Goal: Information Seeking & Learning: Learn about a topic

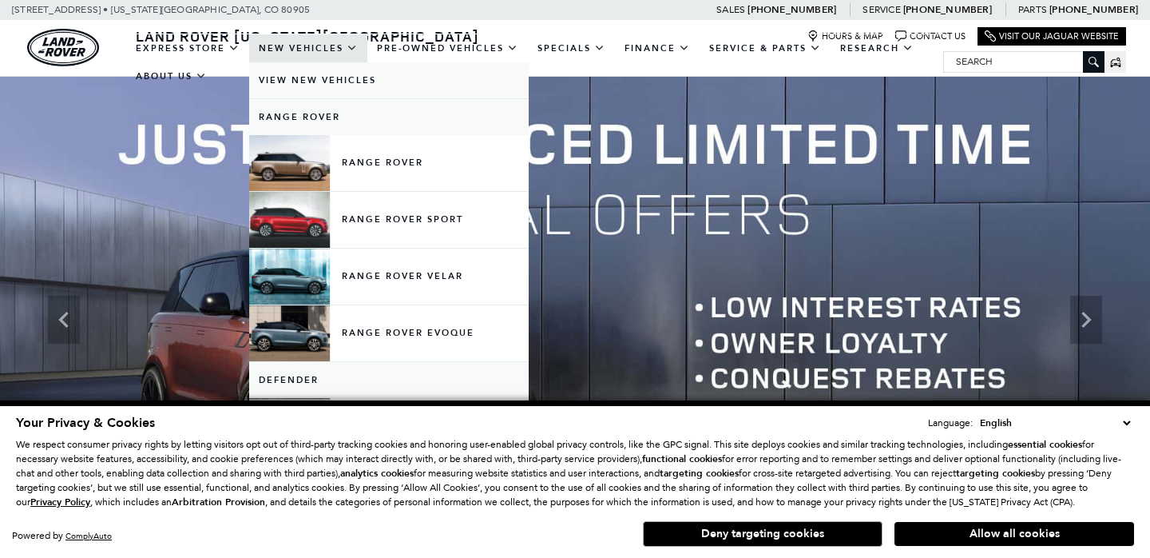
click at [337, 88] on link "View New Vehicles" at bounding box center [389, 80] width 280 height 36
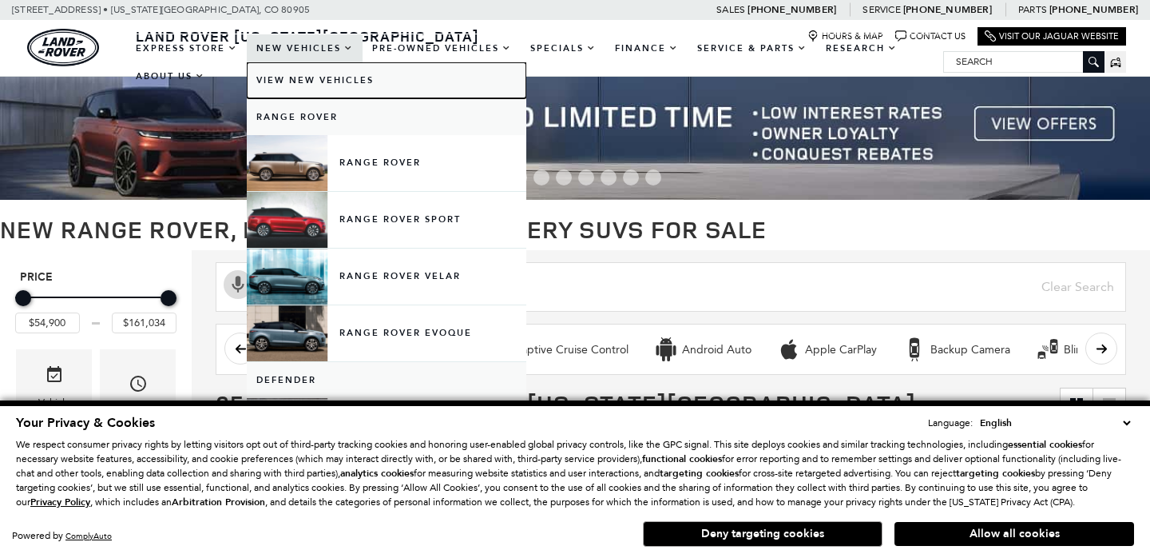
click at [336, 84] on link "View New Vehicles" at bounding box center [387, 80] width 280 height 36
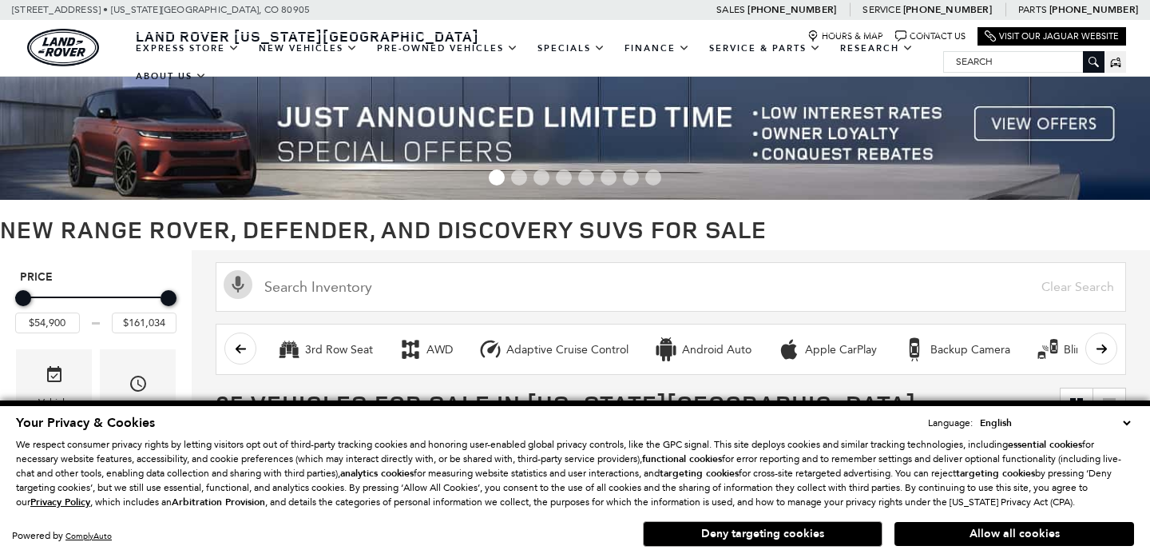
click at [1129, 422] on select "English Spanish / Español English / United Kingdom Korean / 한국어 Vietnamese / Ti…" at bounding box center [1055, 423] width 158 height 16
click at [948, 523] on button "Allow all cookies" at bounding box center [1015, 534] width 240 height 24
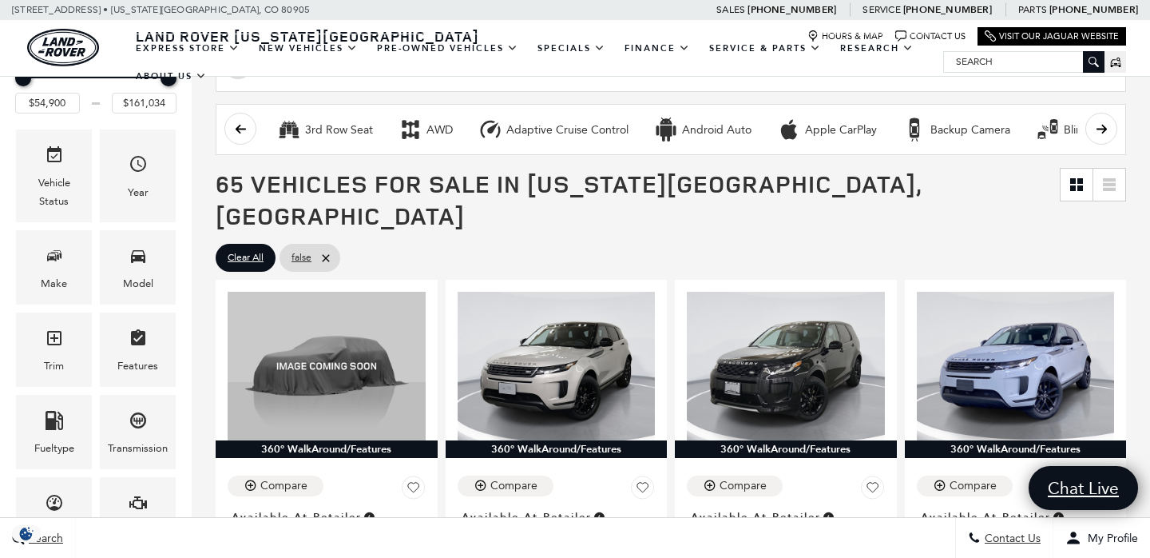
scroll to position [228, 0]
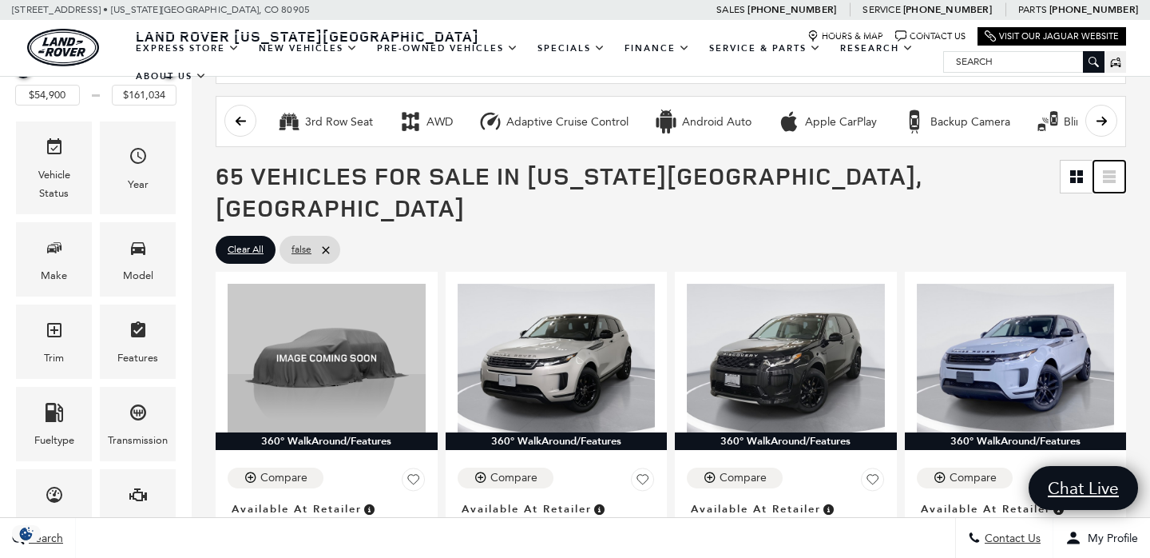
click at [1106, 174] on icon at bounding box center [1109, 176] width 13 height 13
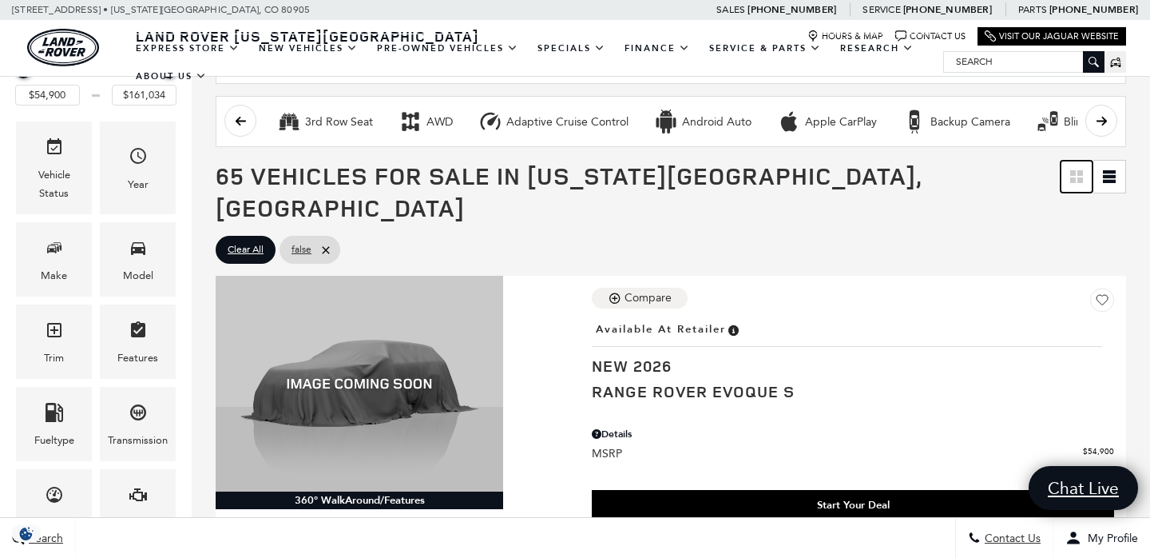
click at [1069, 179] on link at bounding box center [1077, 177] width 32 height 32
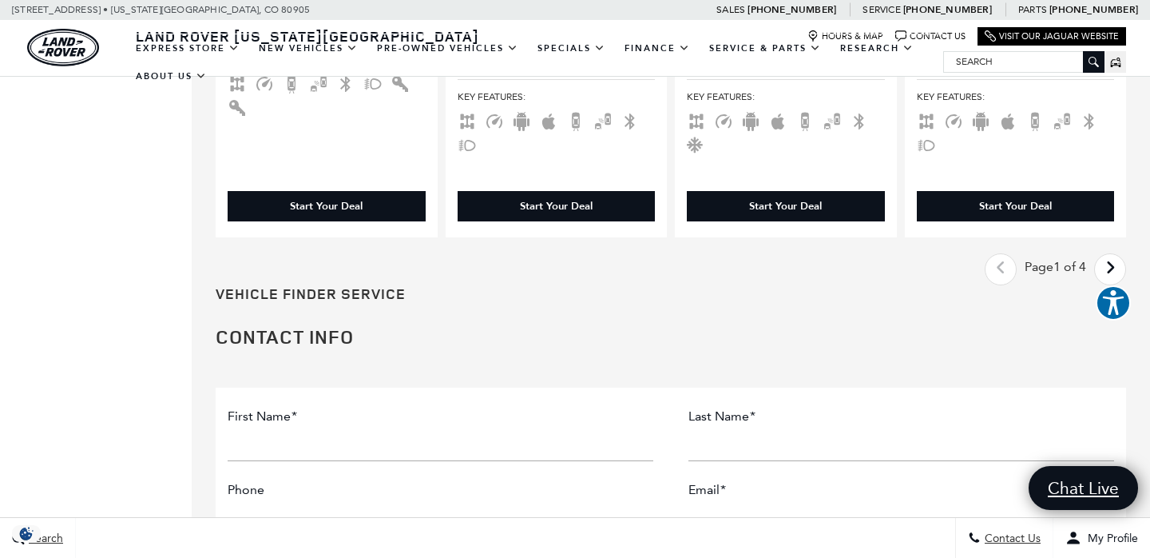
scroll to position [3364, 0]
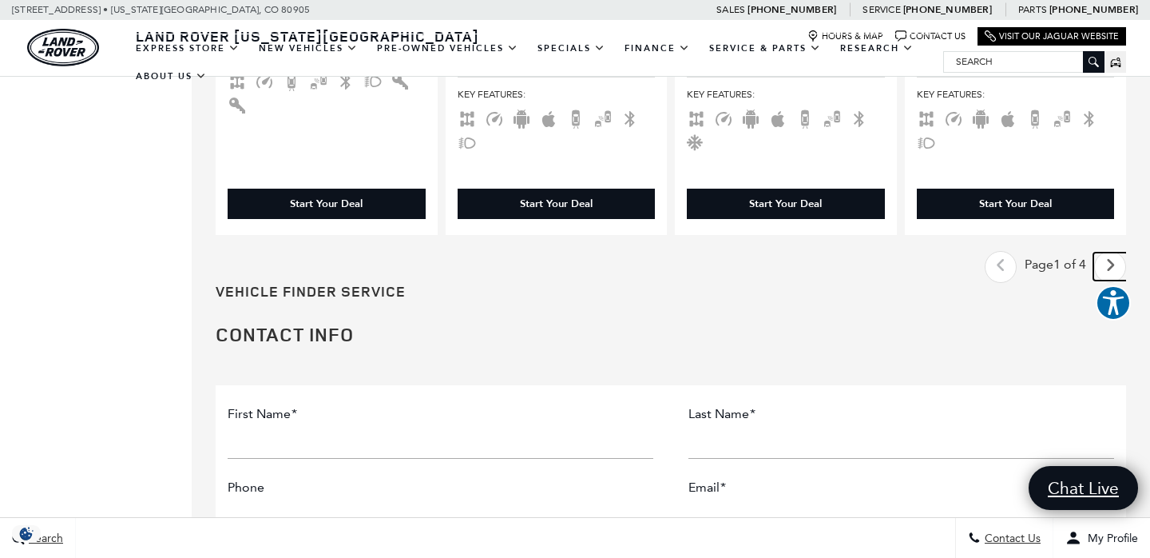
click at [1107, 252] on icon "next page" at bounding box center [1111, 265] width 10 height 26
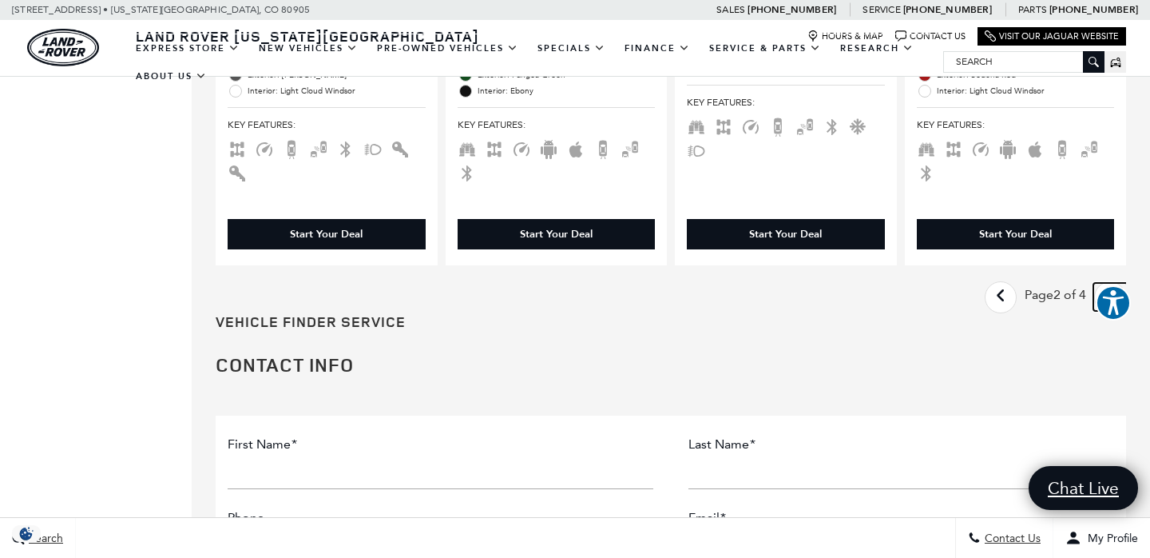
scroll to position [3281, 0]
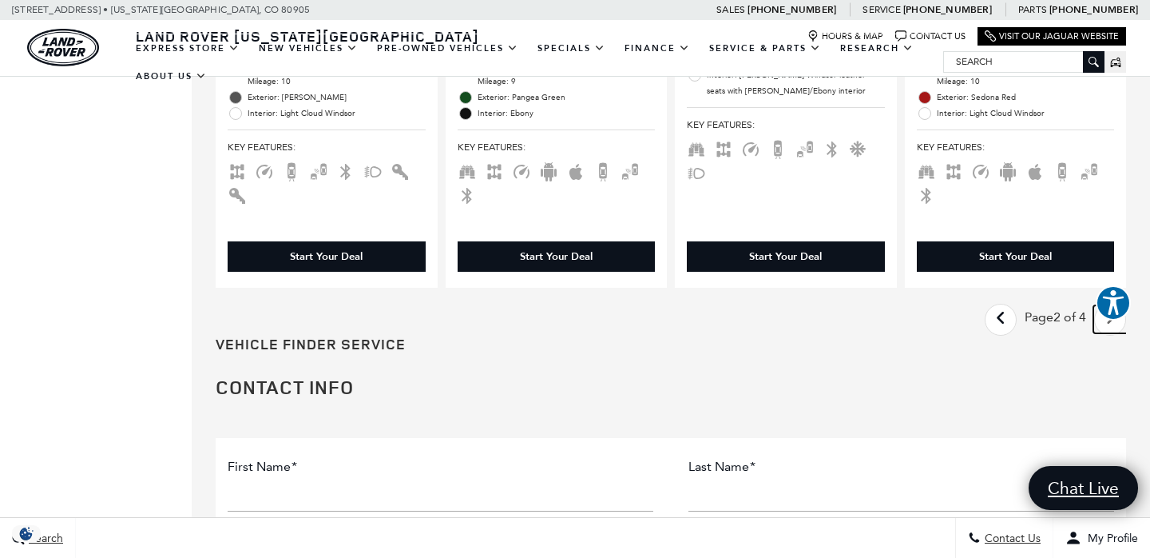
click at [1111, 305] on icon "next page" at bounding box center [1111, 318] width 10 height 26
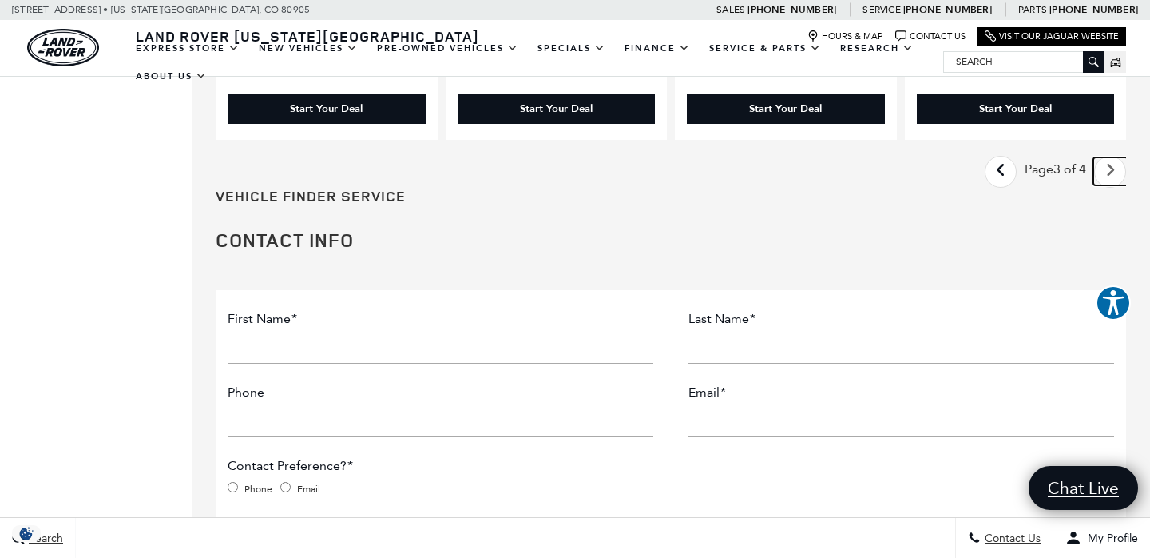
scroll to position [3452, 0]
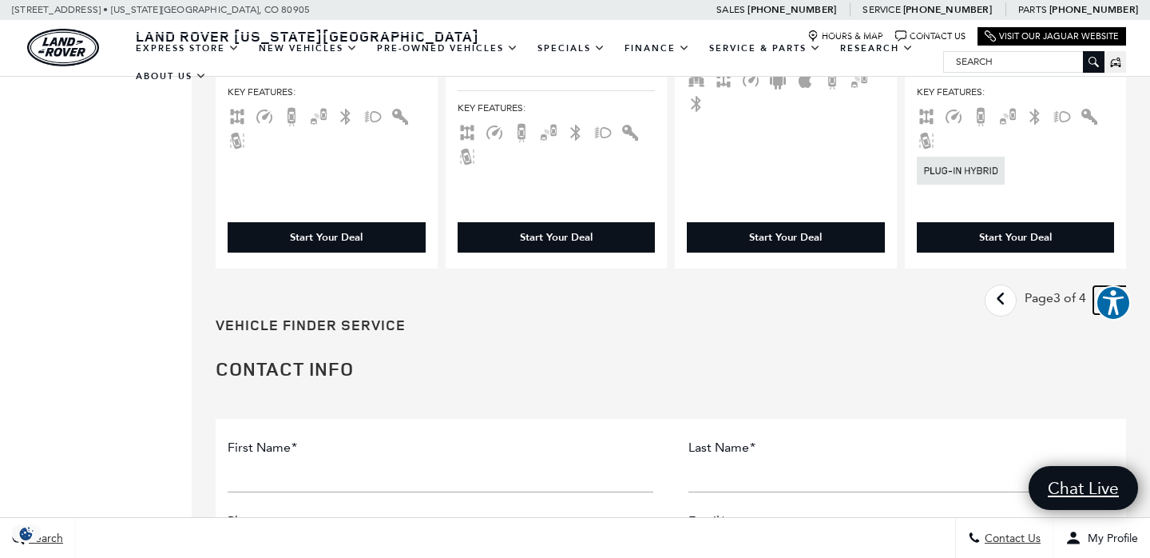
click at [1110, 286] on icon "next page" at bounding box center [1111, 299] width 10 height 26
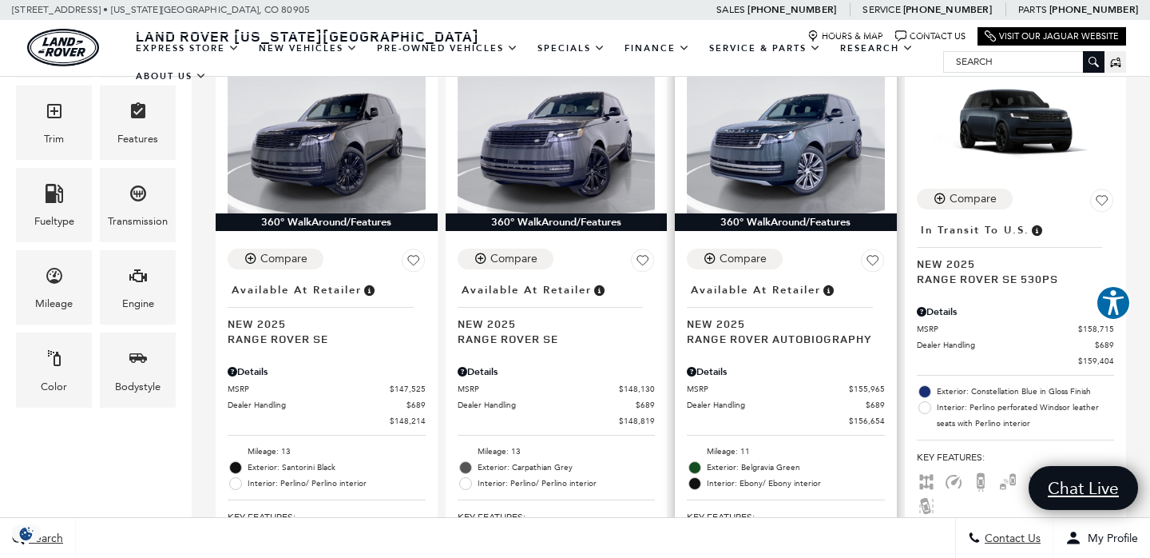
scroll to position [450, 0]
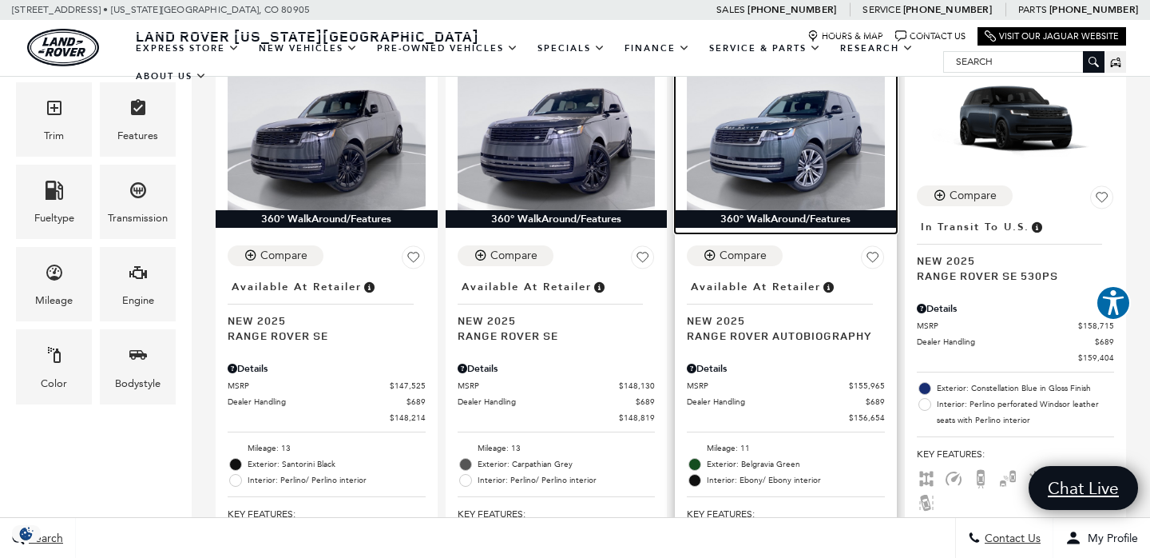
click at [808, 144] on img at bounding box center [786, 136] width 198 height 149
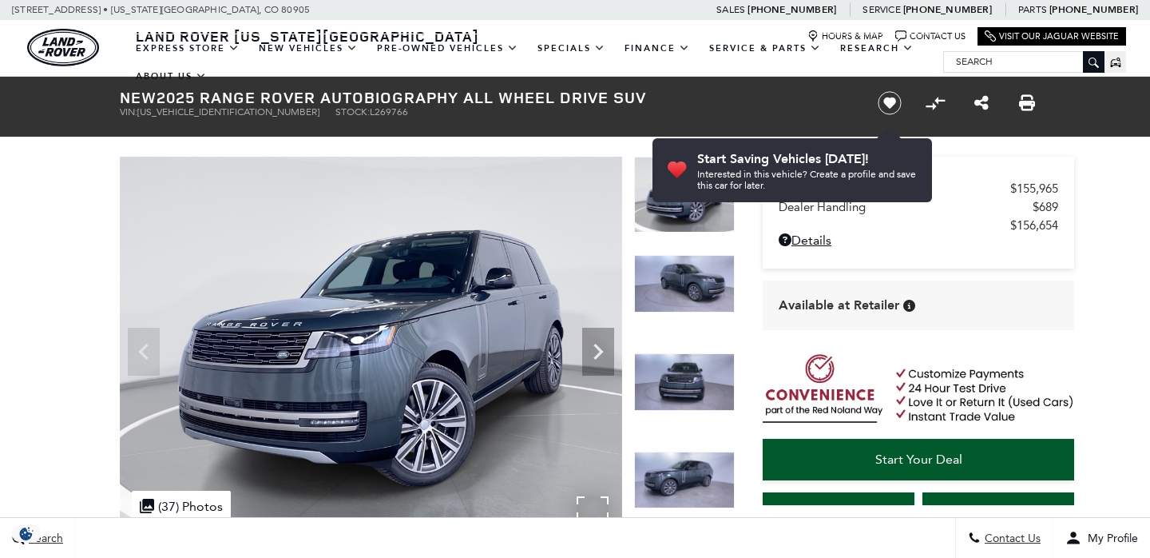
click at [494, 324] on img at bounding box center [371, 345] width 502 height 377
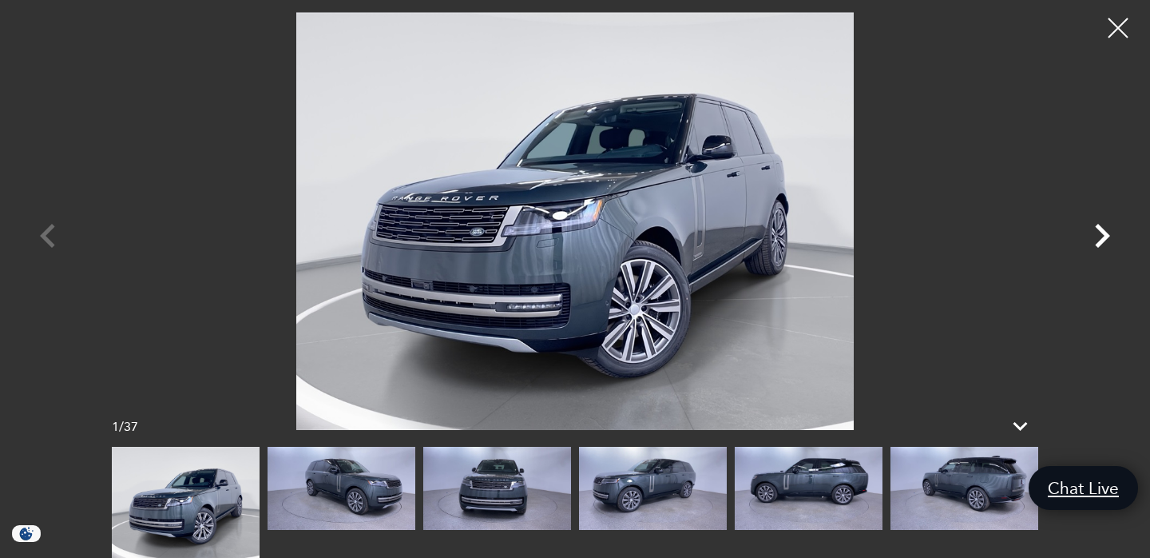
click at [1104, 230] on icon "Next" at bounding box center [1102, 236] width 15 height 24
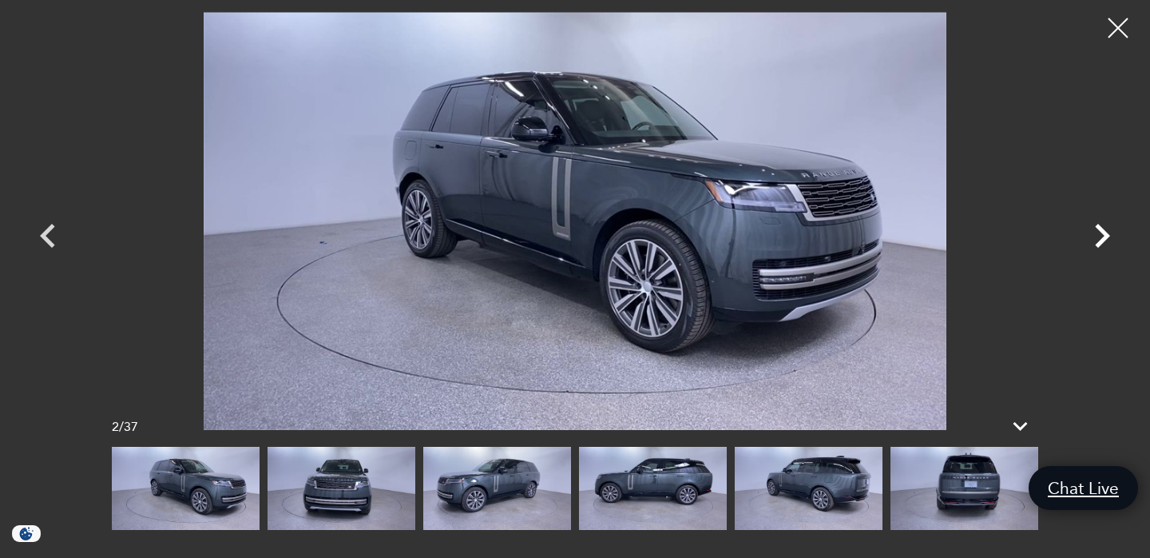
click at [1110, 235] on icon "Next" at bounding box center [1102, 236] width 48 height 48
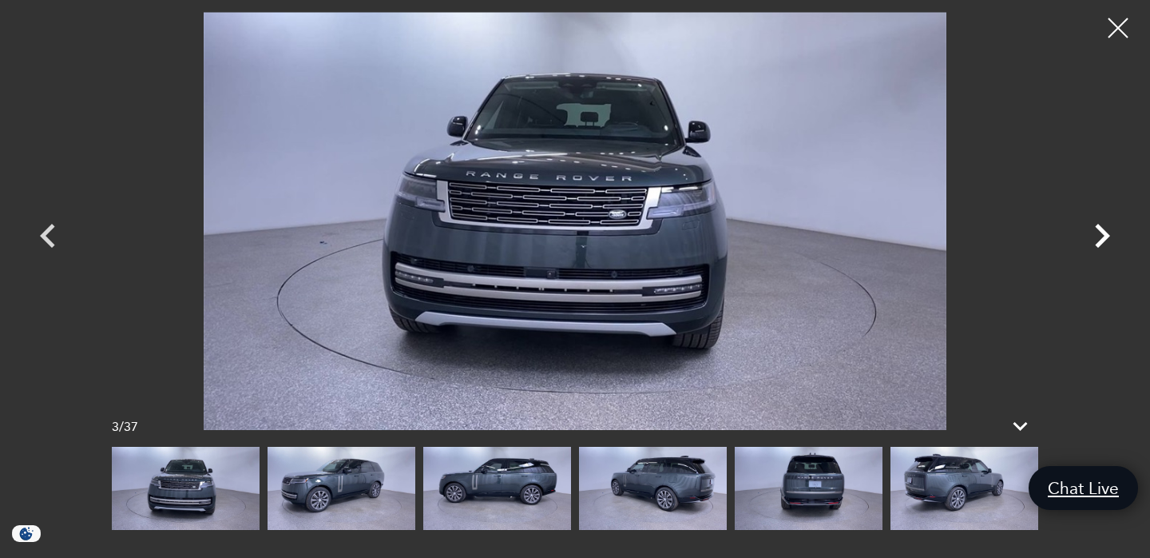
click at [1110, 235] on icon "Next" at bounding box center [1102, 236] width 48 height 48
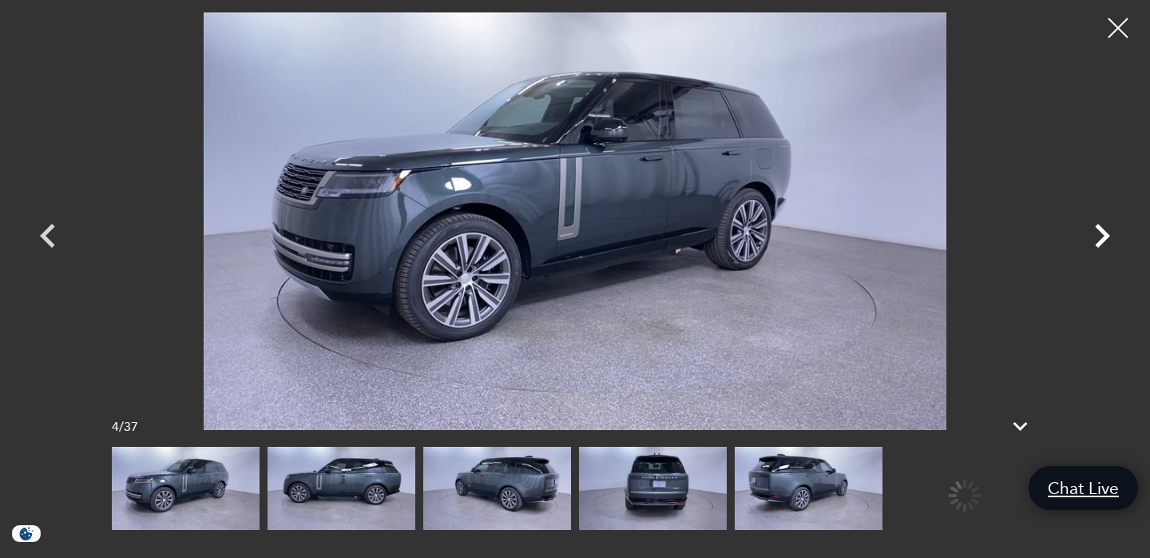
click at [1110, 235] on icon "Next" at bounding box center [1102, 236] width 48 height 48
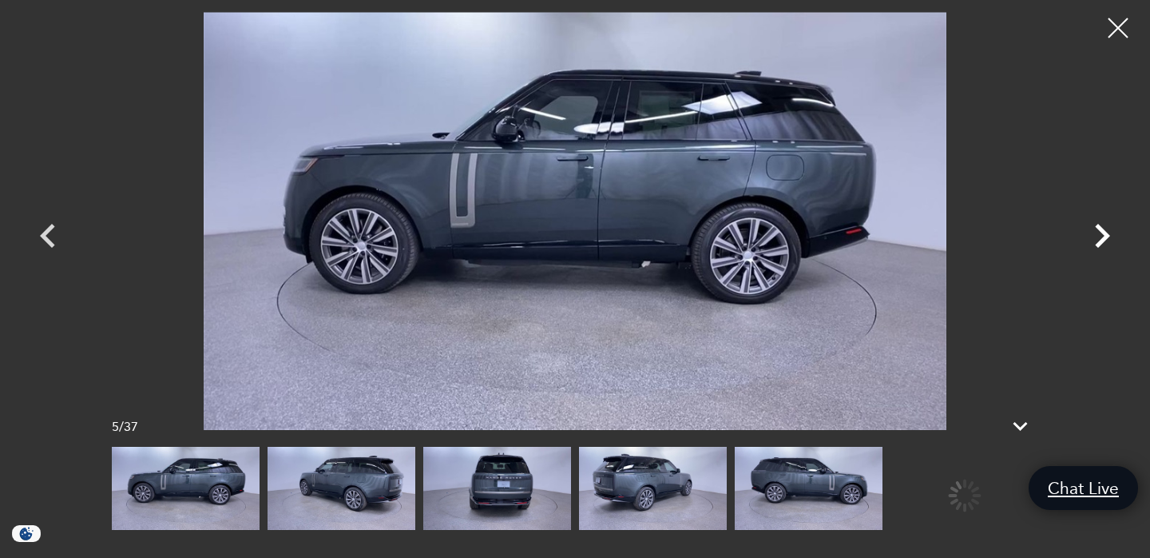
click at [1110, 235] on icon "Next" at bounding box center [1102, 236] width 48 height 48
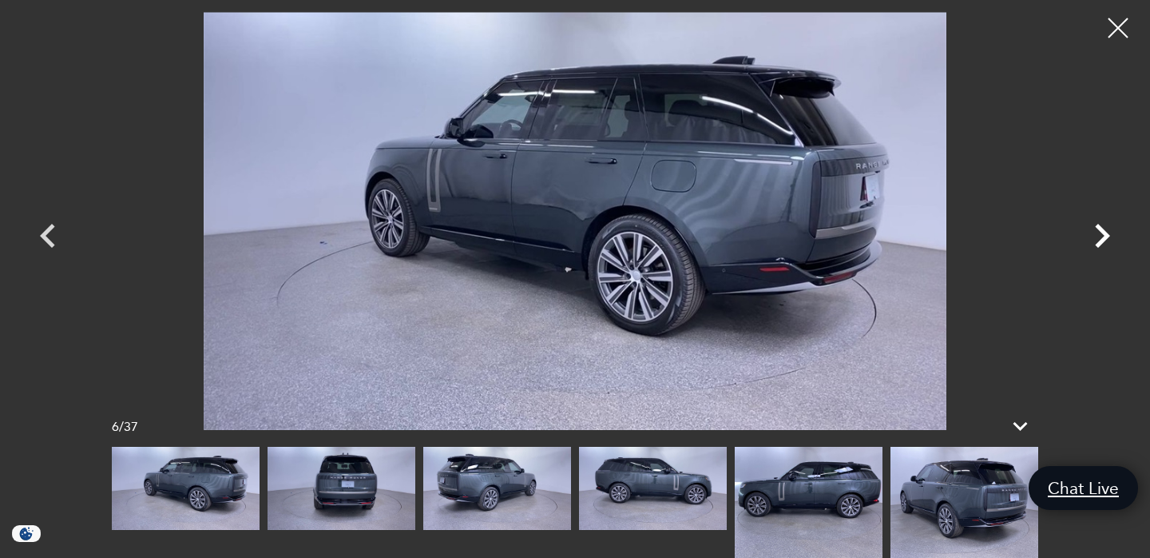
click at [1110, 235] on icon "Next" at bounding box center [1102, 236] width 48 height 48
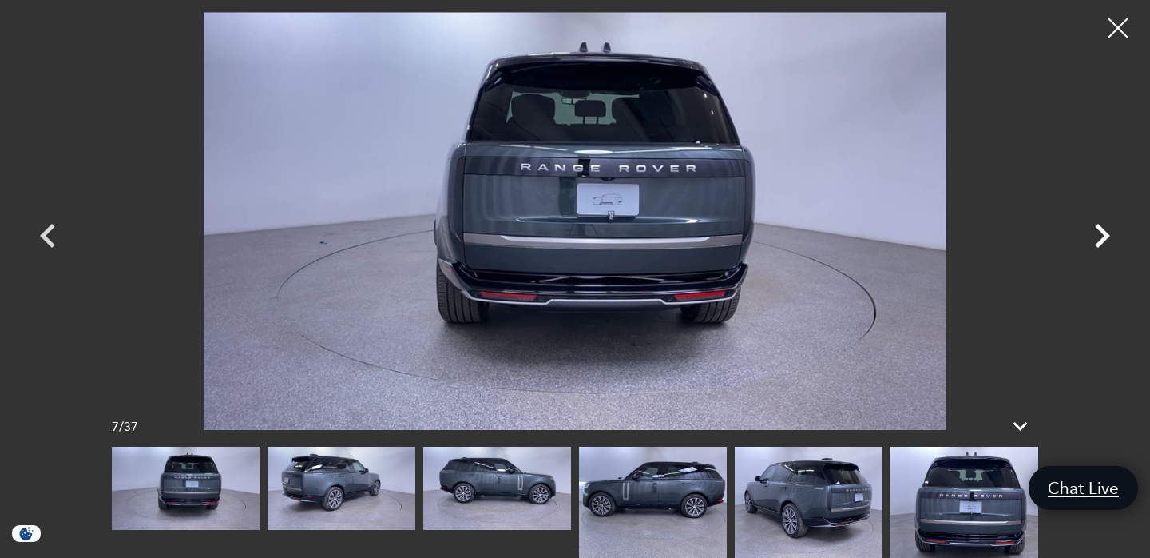
click at [1110, 235] on icon "Next" at bounding box center [1102, 236] width 48 height 48
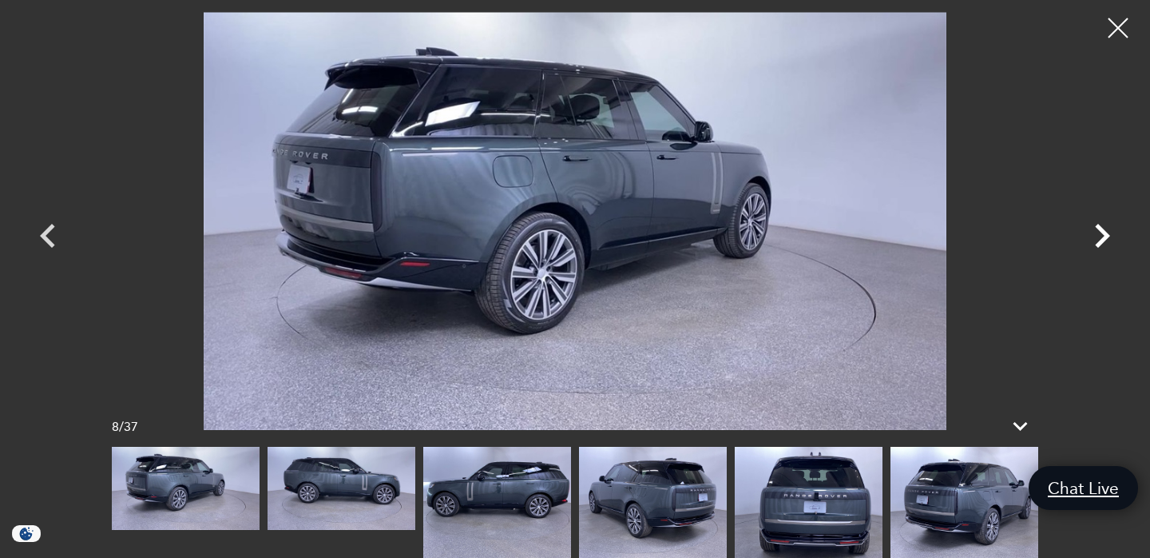
click at [1110, 235] on icon "Next" at bounding box center [1102, 236] width 48 height 48
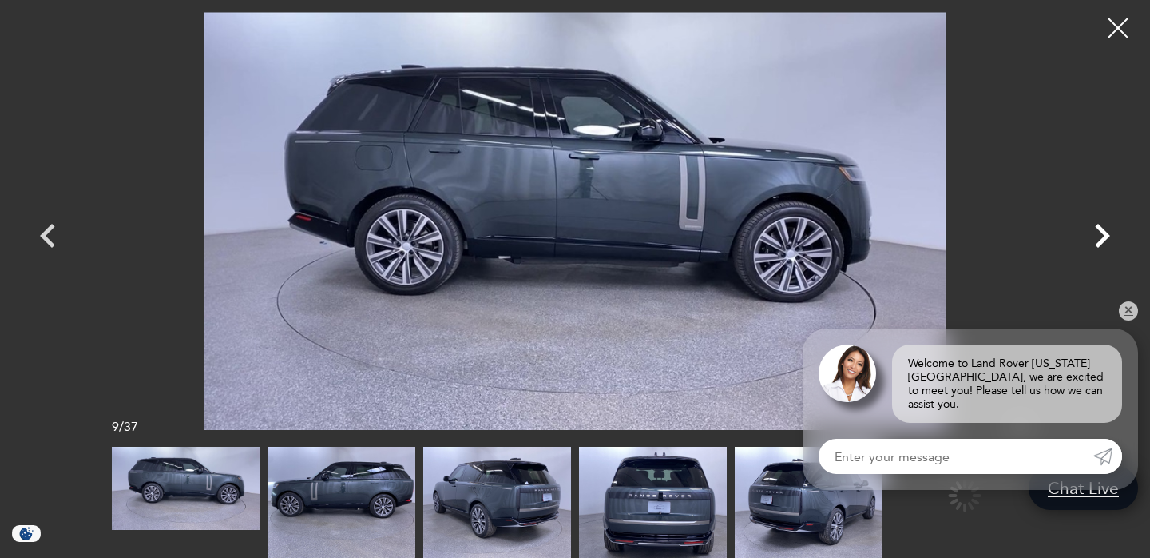
click at [1110, 235] on icon "Next" at bounding box center [1102, 236] width 48 height 48
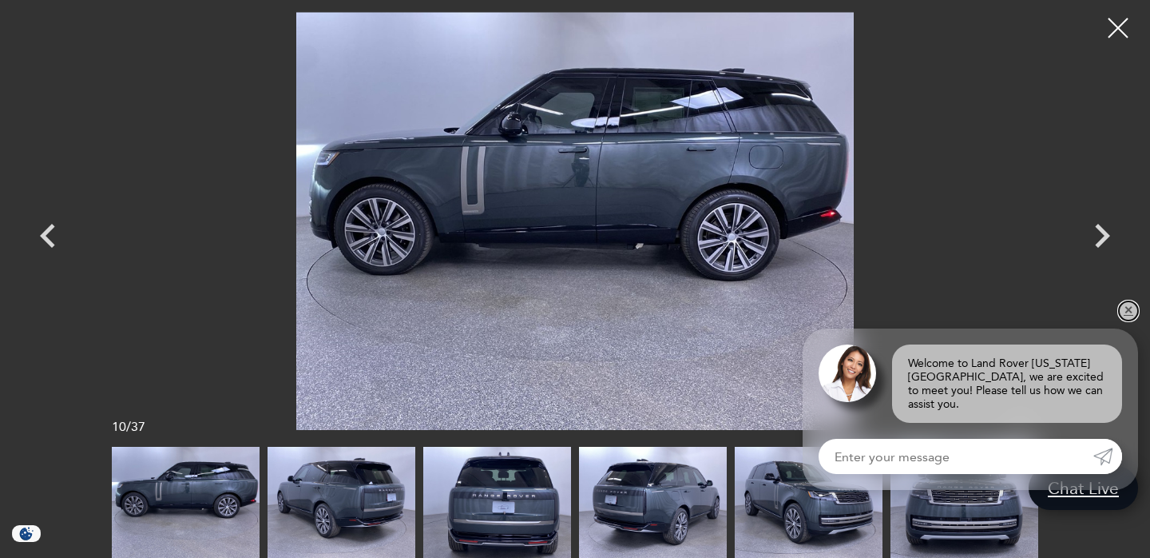
click at [1130, 320] on link "✕" at bounding box center [1128, 310] width 19 height 19
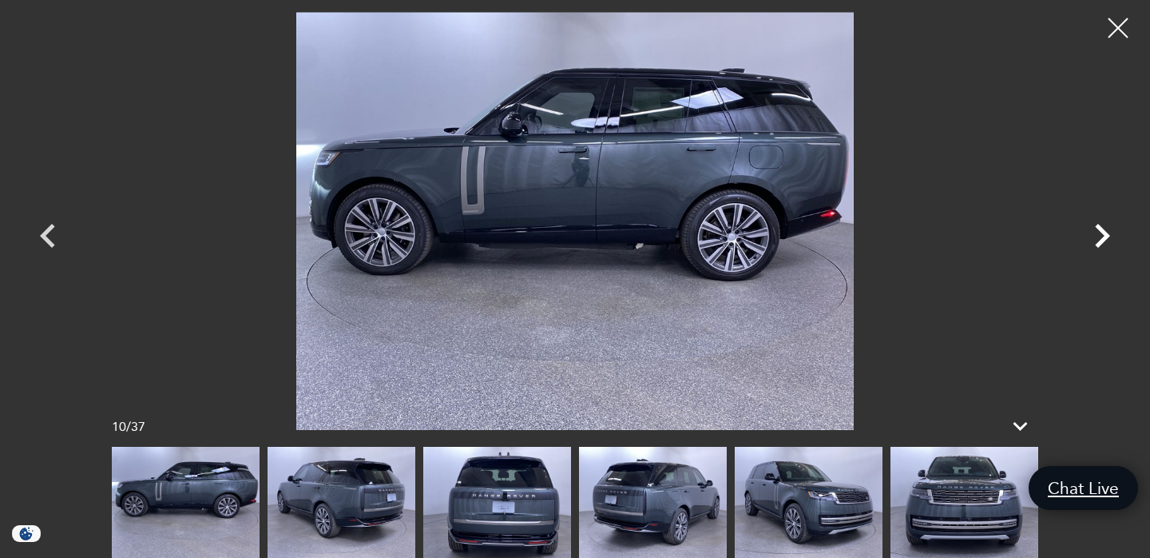
click at [1109, 236] on icon "Next" at bounding box center [1102, 236] width 48 height 48
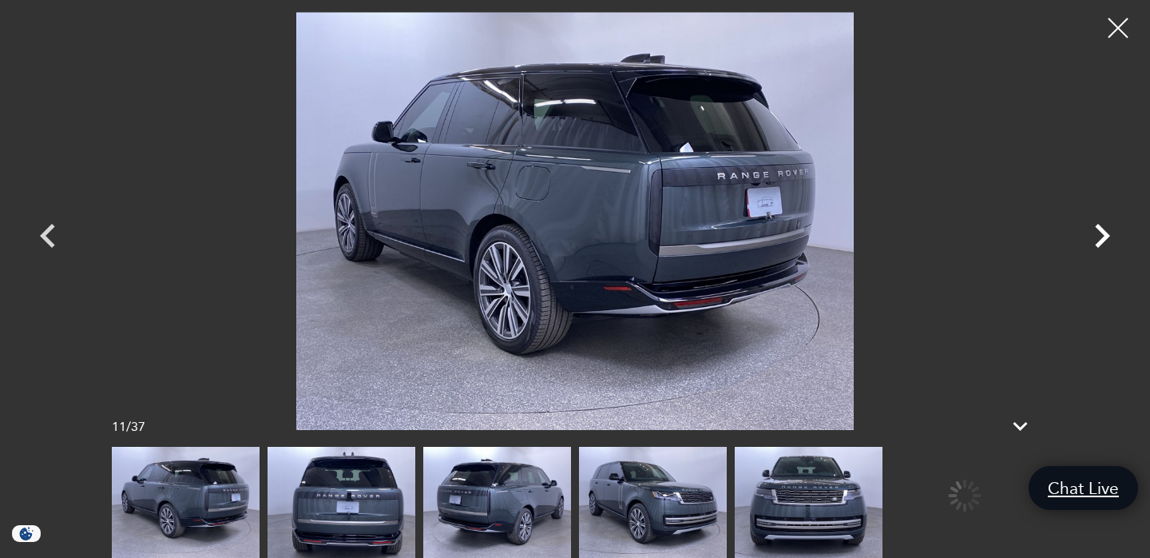
click at [1109, 235] on icon "Next" at bounding box center [1102, 236] width 15 height 24
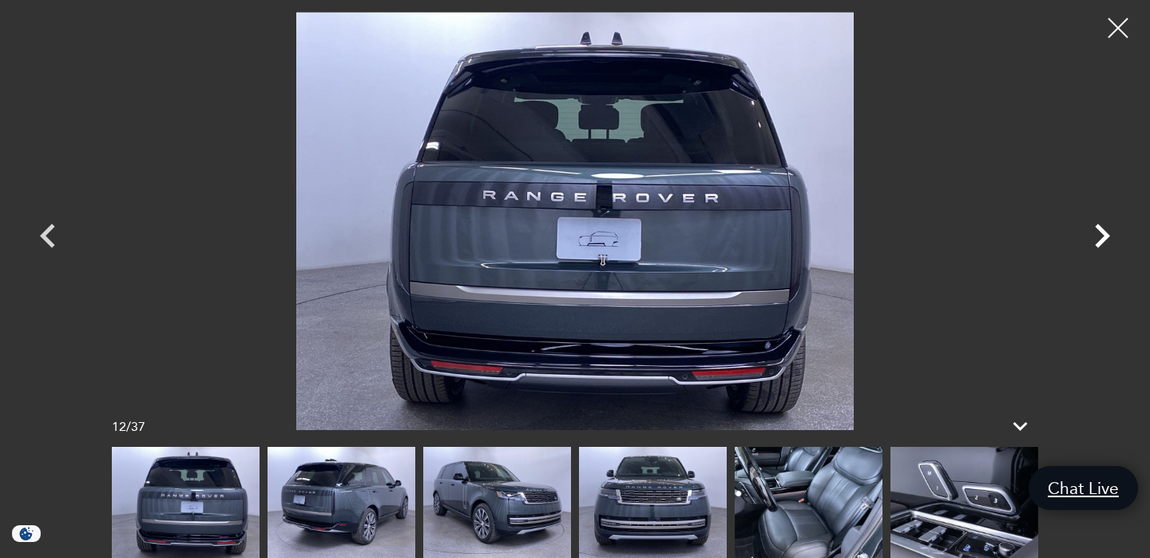
click at [1109, 235] on icon "Next" at bounding box center [1102, 236] width 15 height 24
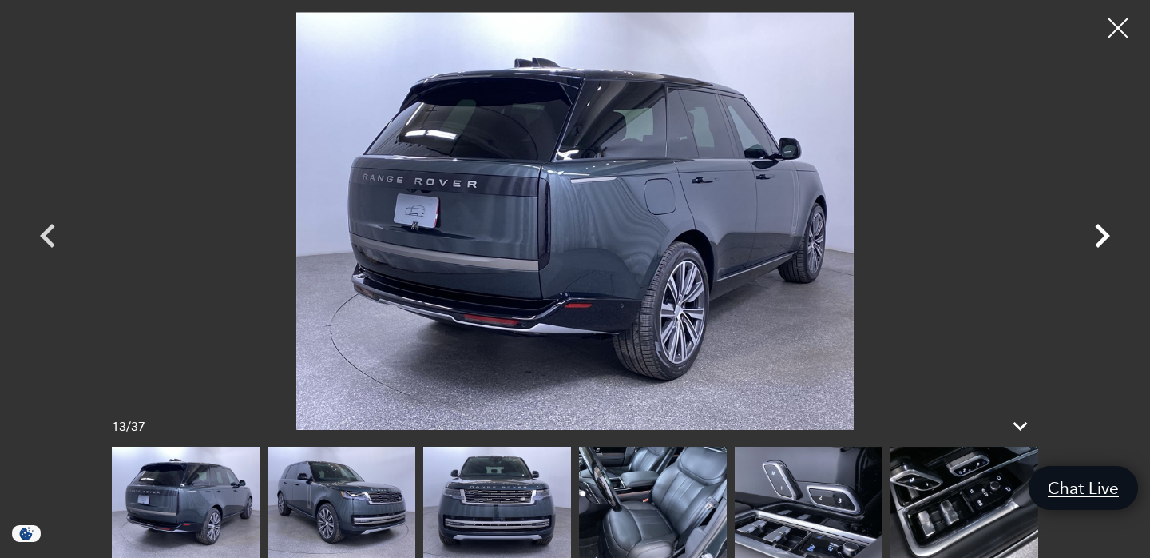
click at [1109, 235] on icon "Next" at bounding box center [1102, 236] width 15 height 24
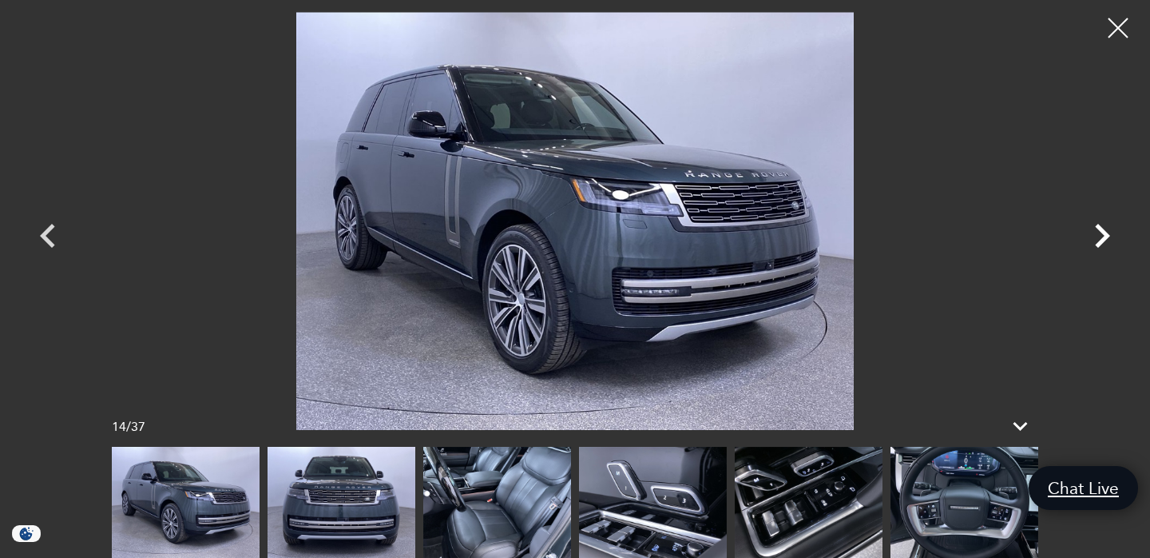
click at [1109, 235] on icon "Next" at bounding box center [1102, 236] width 15 height 24
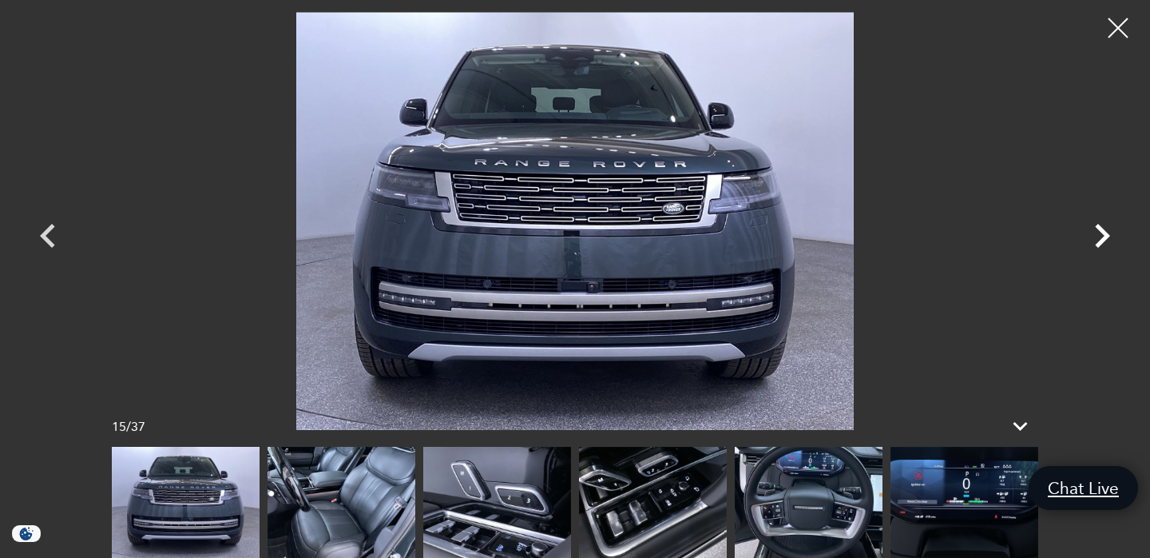
click at [1109, 235] on icon "Next" at bounding box center [1102, 236] width 15 height 24
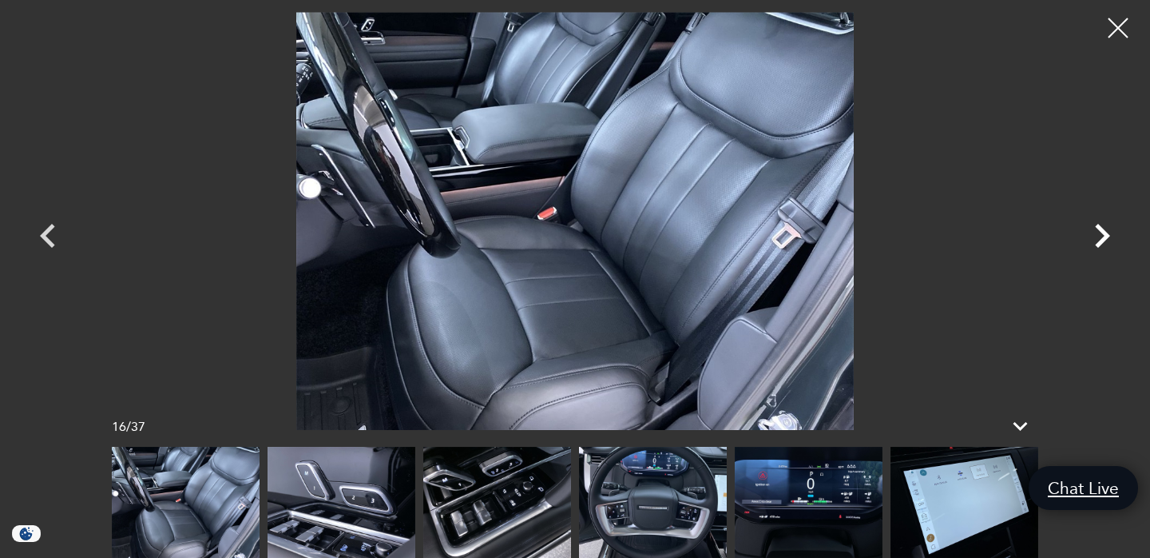
click at [1109, 235] on icon "Next" at bounding box center [1102, 236] width 15 height 24
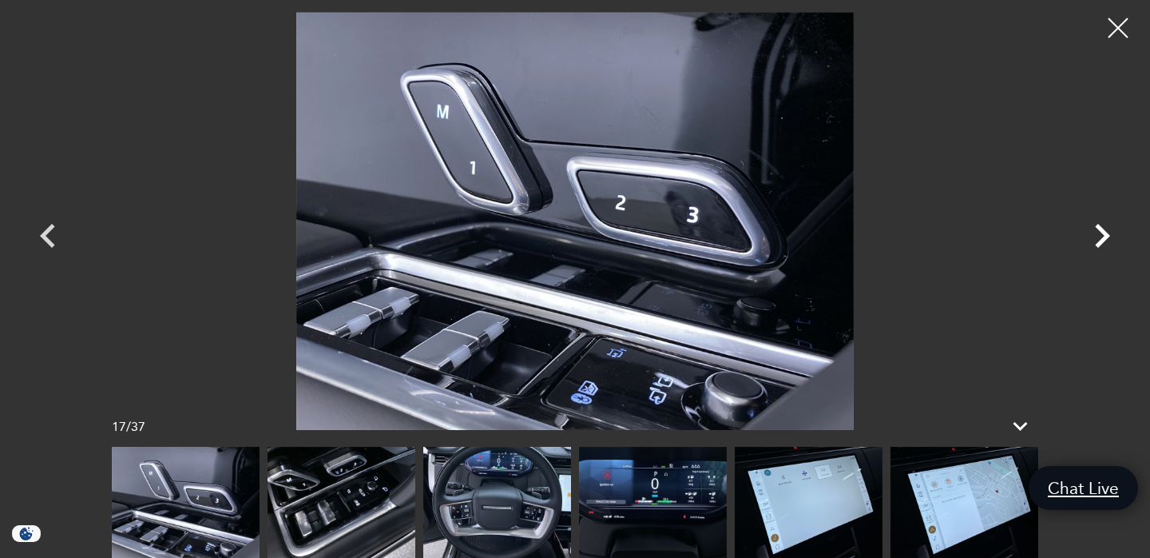
click at [1109, 235] on icon "Next" at bounding box center [1102, 236] width 15 height 24
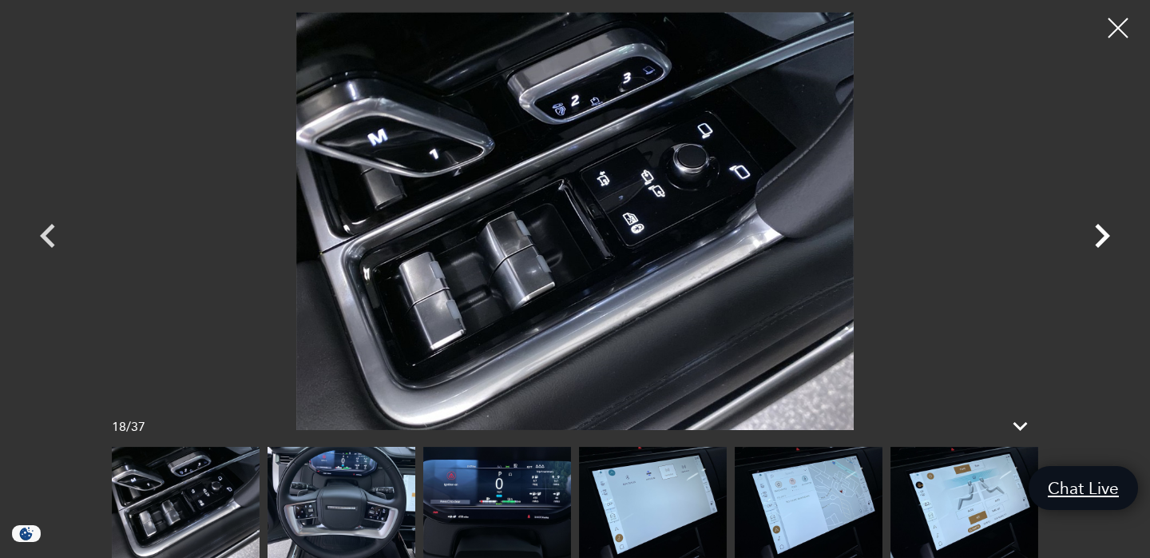
click at [1109, 235] on icon "Next" at bounding box center [1102, 236] width 15 height 24
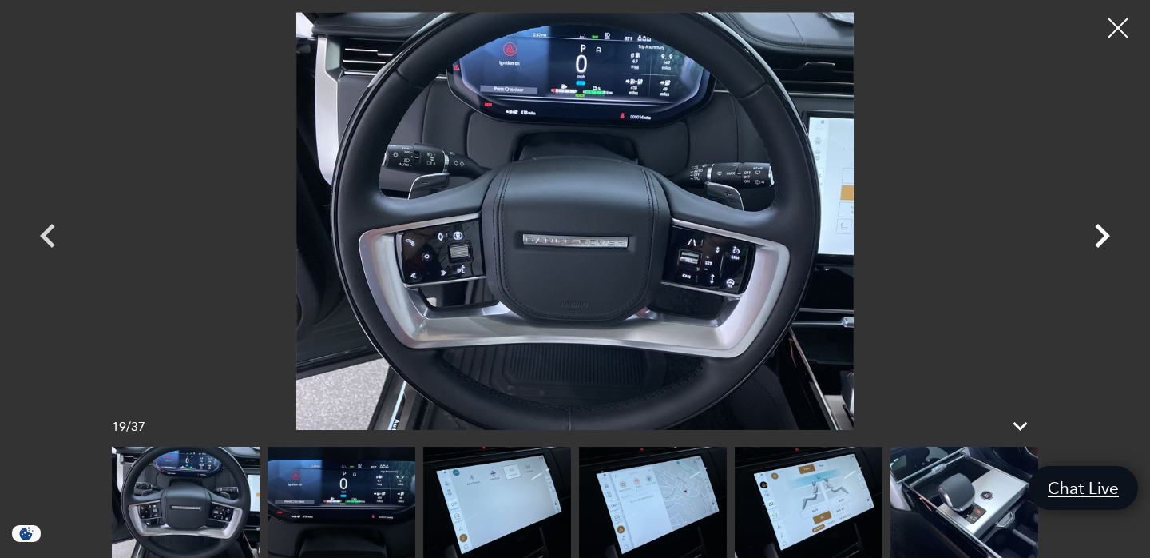
click at [1109, 235] on icon "Next" at bounding box center [1102, 236] width 15 height 24
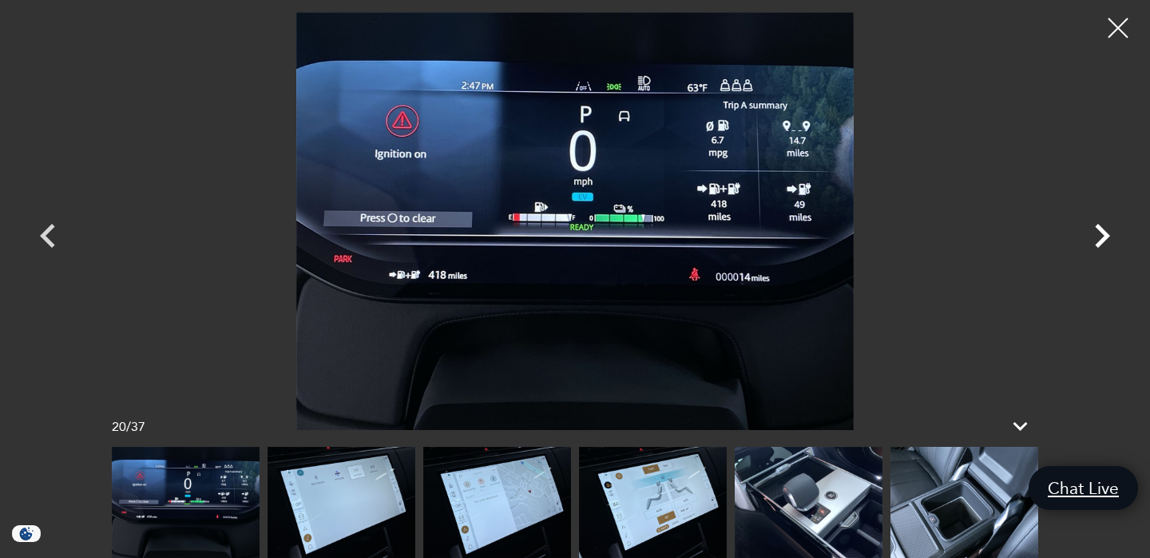
click at [1109, 235] on icon "Next" at bounding box center [1102, 236] width 15 height 24
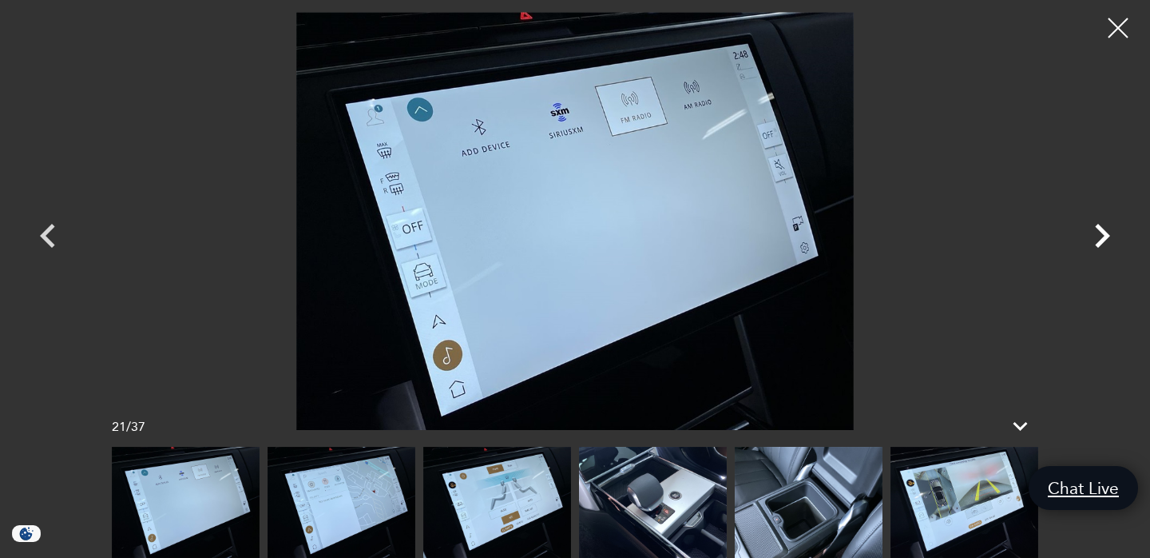
click at [1109, 235] on icon "Next" at bounding box center [1102, 236] width 15 height 24
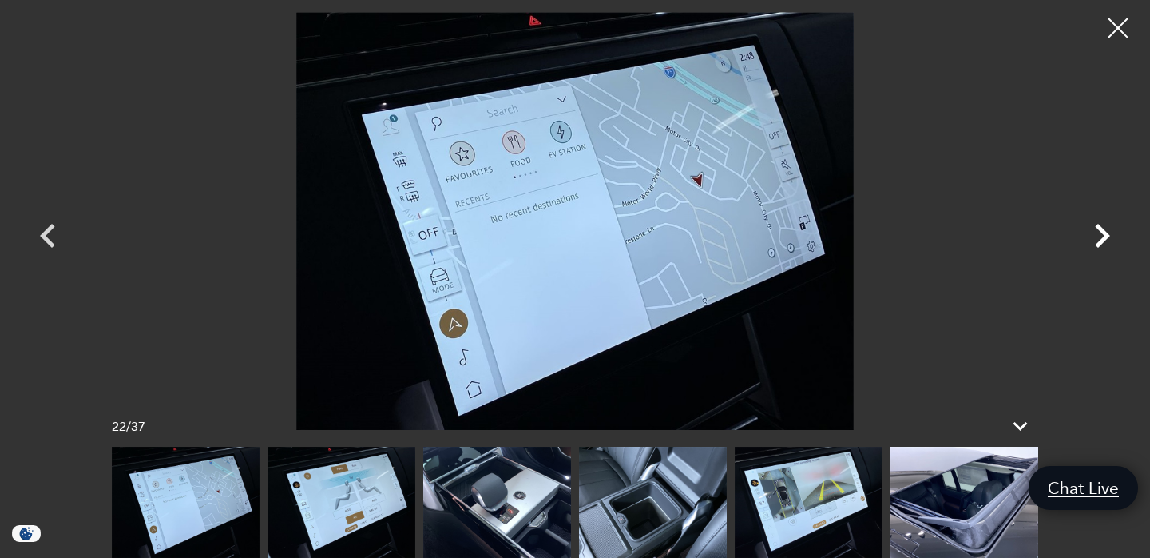
click at [1109, 235] on icon "Next" at bounding box center [1102, 236] width 15 height 24
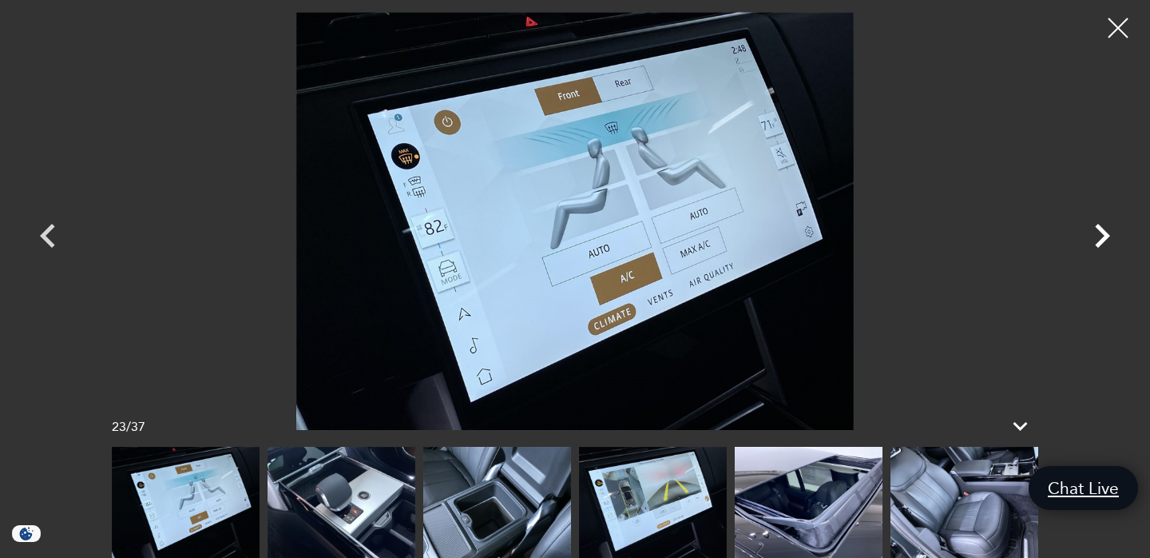
click at [1109, 235] on icon "Next" at bounding box center [1102, 236] width 15 height 24
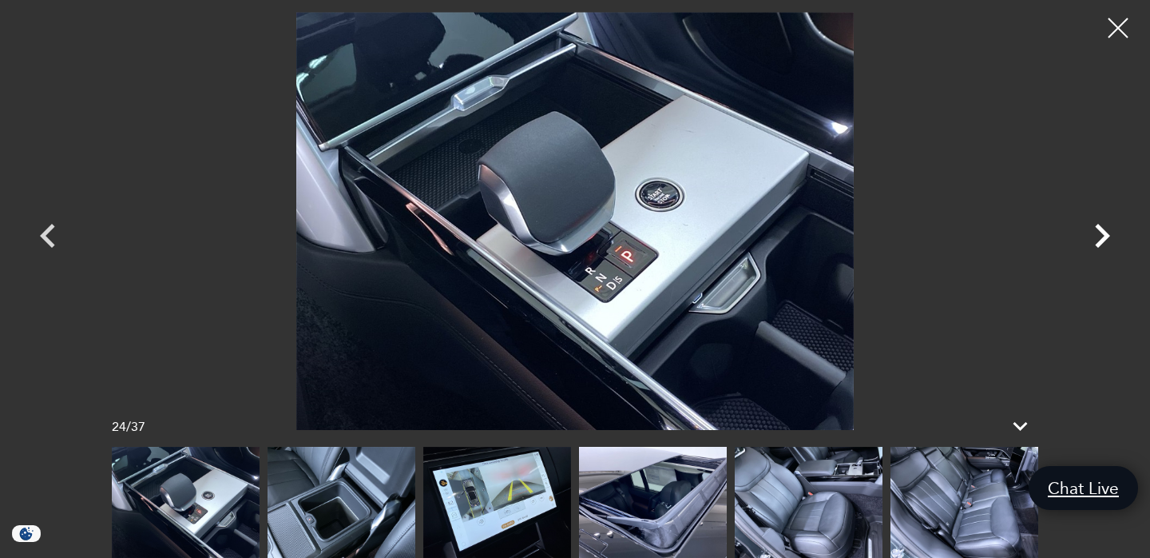
click at [1109, 235] on icon "Next" at bounding box center [1102, 236] width 15 height 24
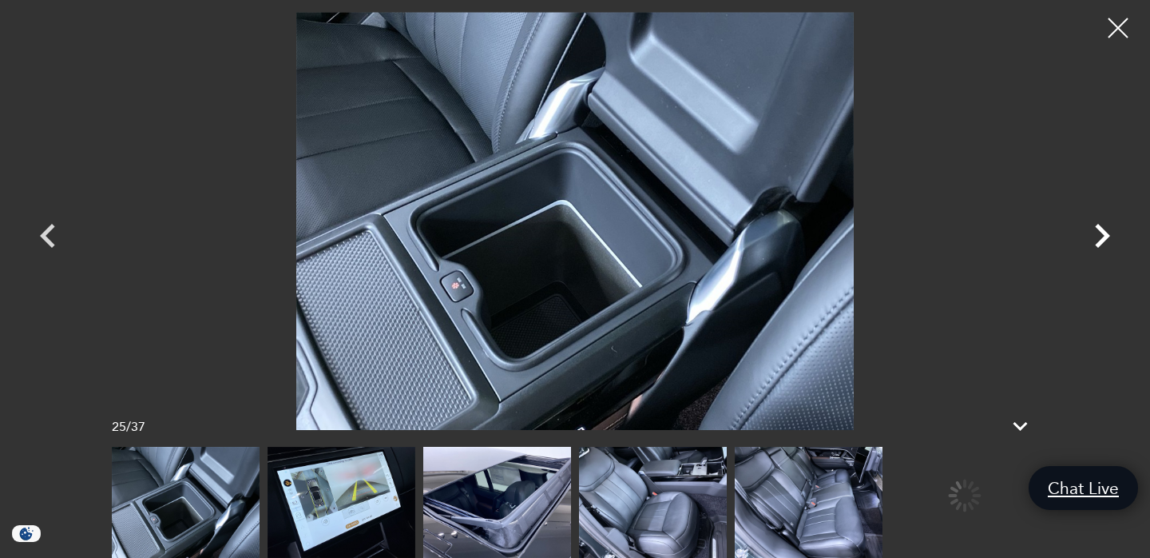
click at [1109, 235] on icon "Next" at bounding box center [1102, 236] width 15 height 24
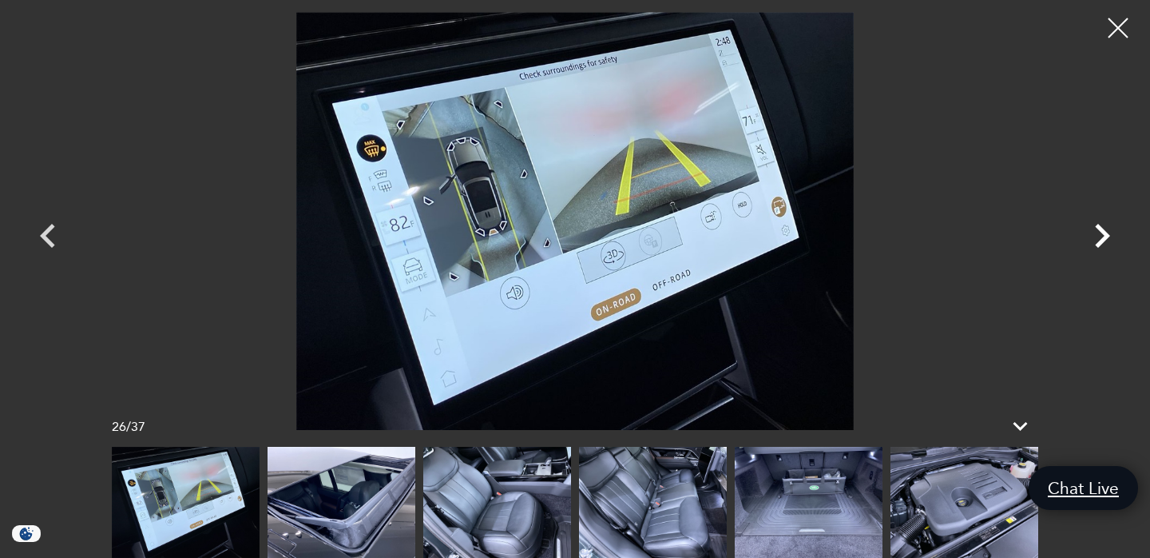
click at [1109, 235] on icon "Next" at bounding box center [1102, 236] width 15 height 24
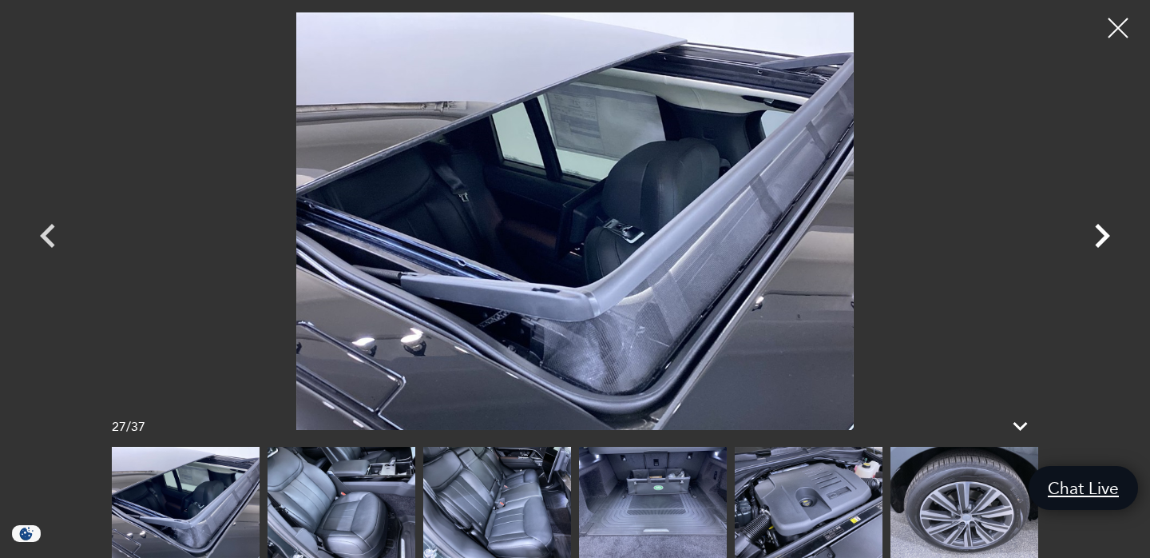
click at [1109, 235] on icon "Next" at bounding box center [1102, 236] width 15 height 24
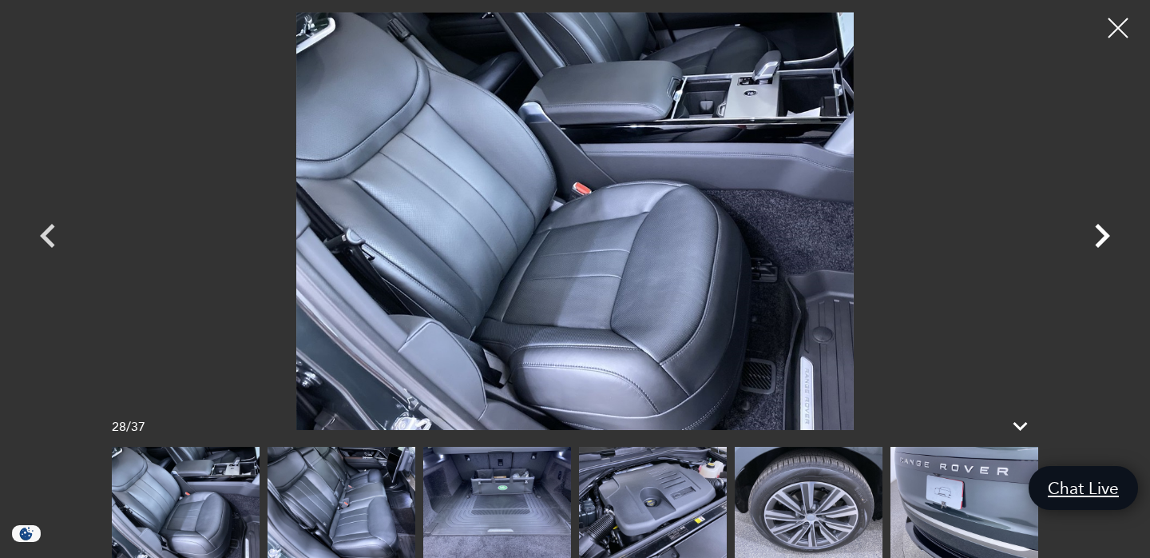
click at [1109, 235] on icon "Next" at bounding box center [1102, 236] width 15 height 24
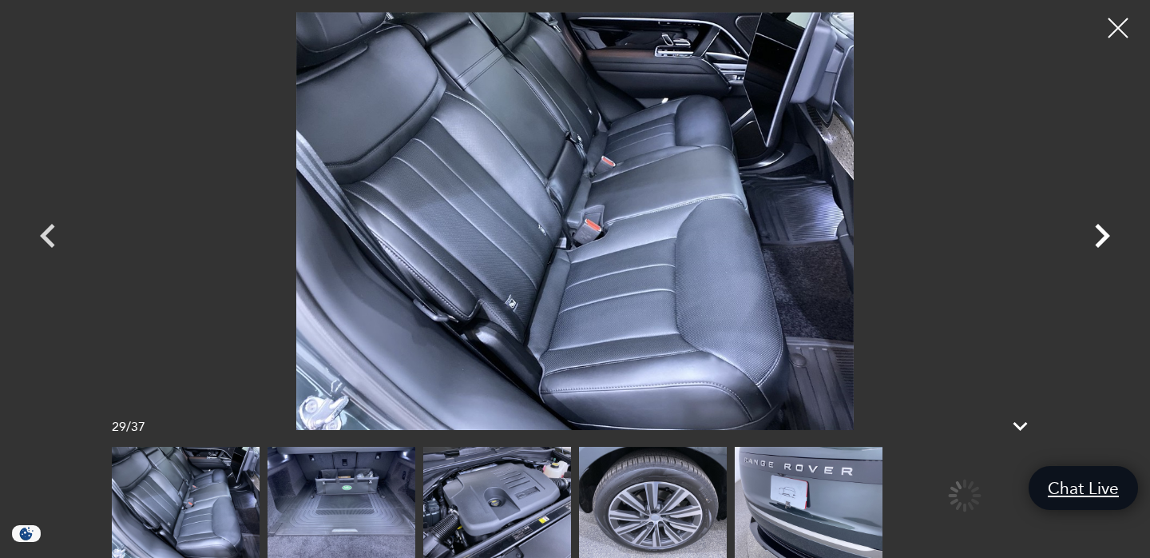
click at [1109, 235] on icon "Next" at bounding box center [1102, 236] width 15 height 24
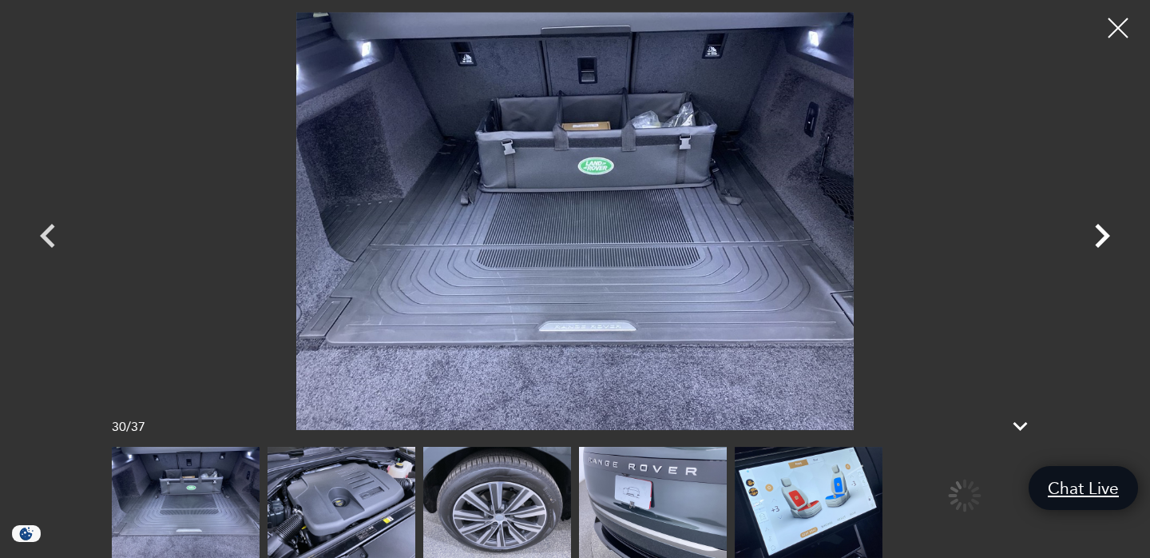
click at [1109, 235] on icon "Next" at bounding box center [1102, 236] width 15 height 24
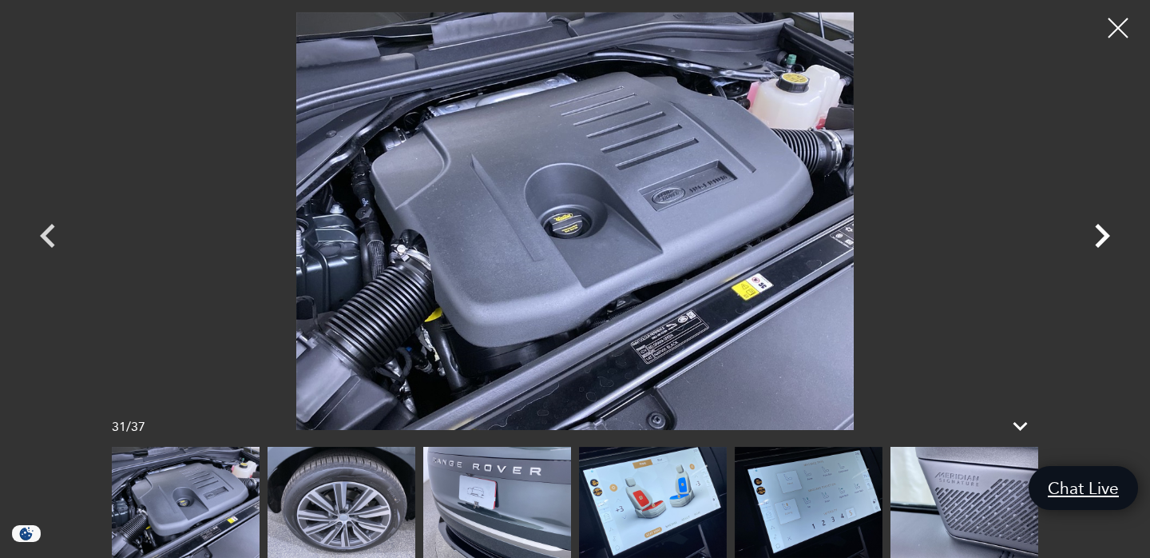
click at [1109, 235] on icon "Next" at bounding box center [1102, 236] width 15 height 24
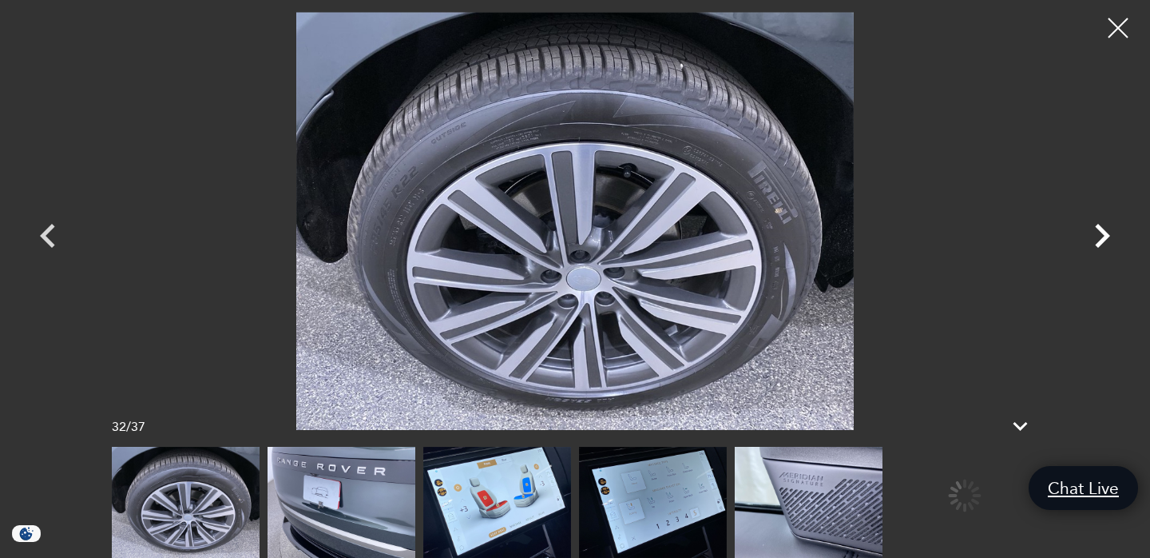
click at [1109, 235] on icon "Next" at bounding box center [1102, 236] width 15 height 24
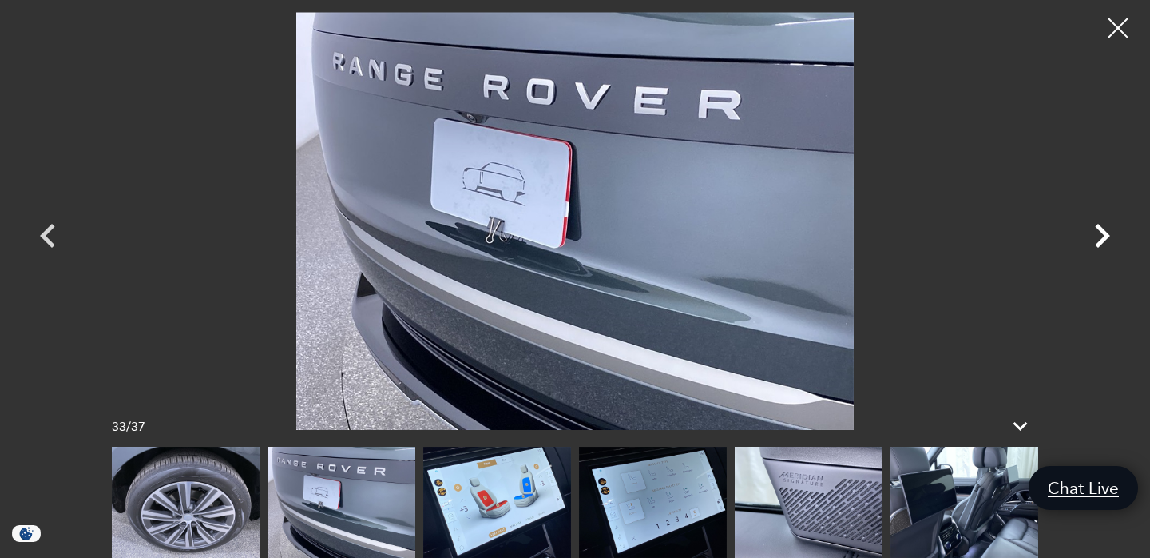
click at [1109, 235] on icon "Next" at bounding box center [1102, 236] width 15 height 24
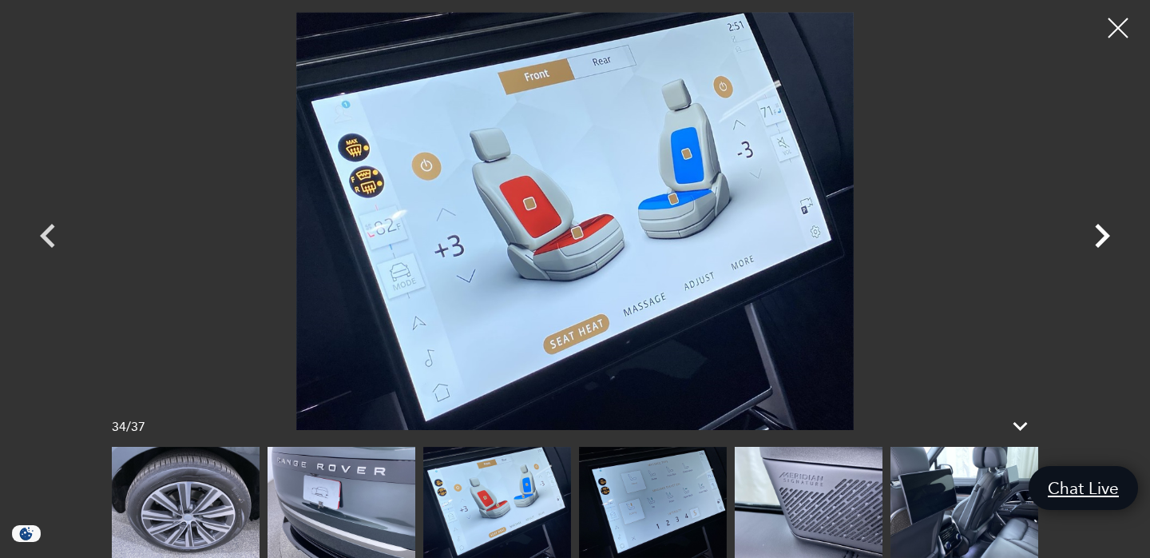
click at [1109, 235] on icon "Next" at bounding box center [1102, 236] width 15 height 24
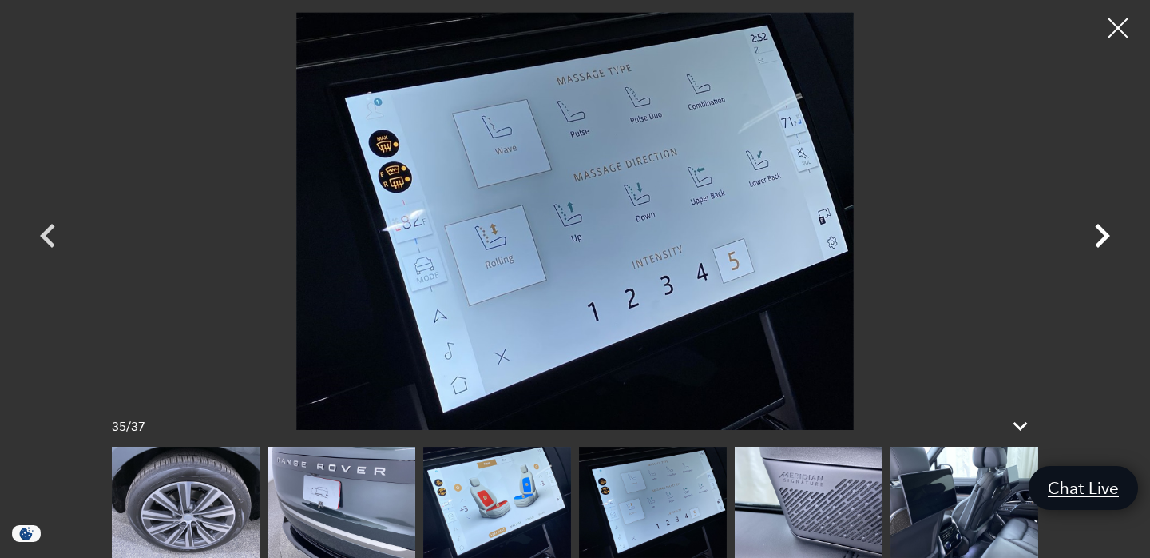
click at [1094, 231] on icon "Next" at bounding box center [1102, 236] width 48 height 48
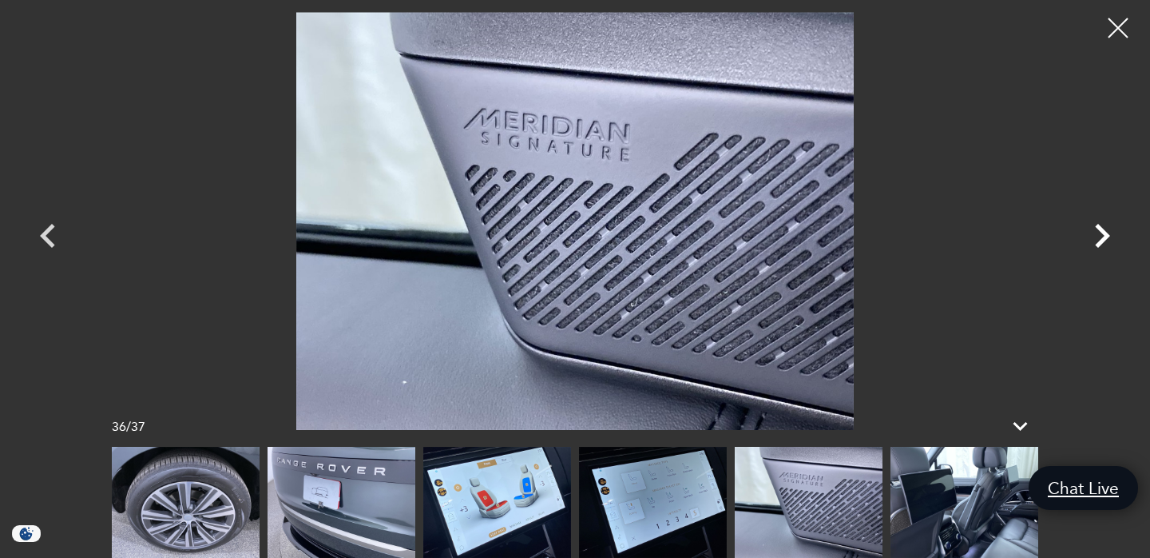
click at [1094, 231] on icon "Next" at bounding box center [1102, 236] width 48 height 48
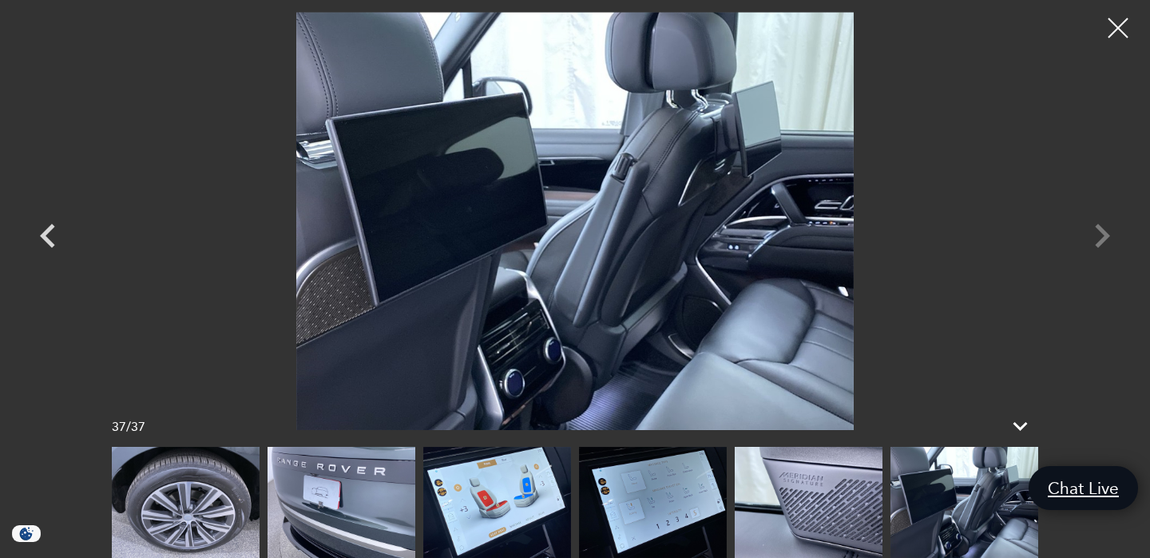
click at [1094, 231] on div at bounding box center [575, 221] width 1118 height 418
click at [1126, 37] on div at bounding box center [1119, 28] width 42 height 42
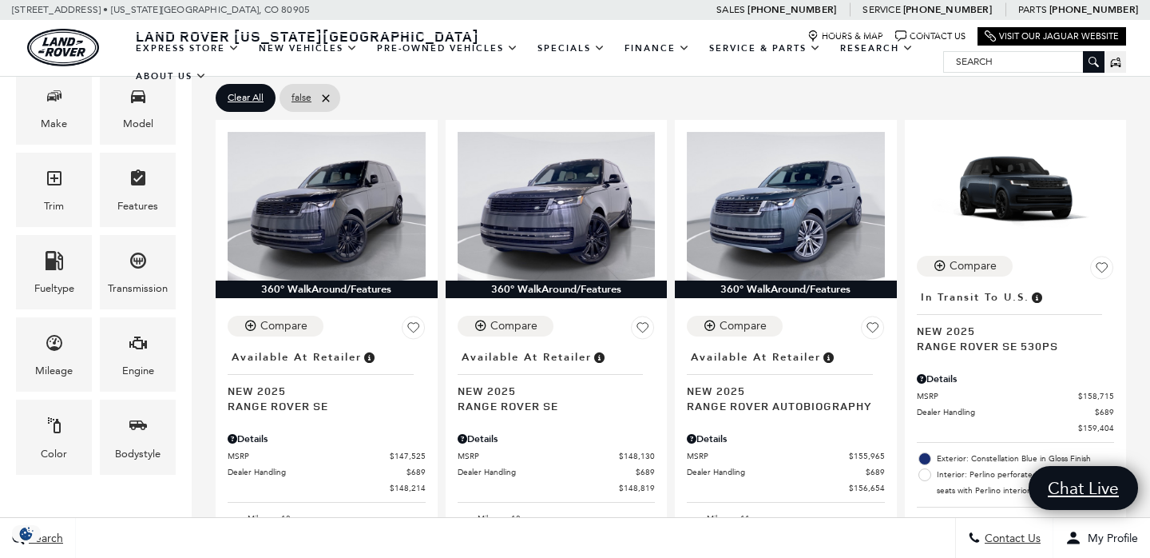
scroll to position [382, 0]
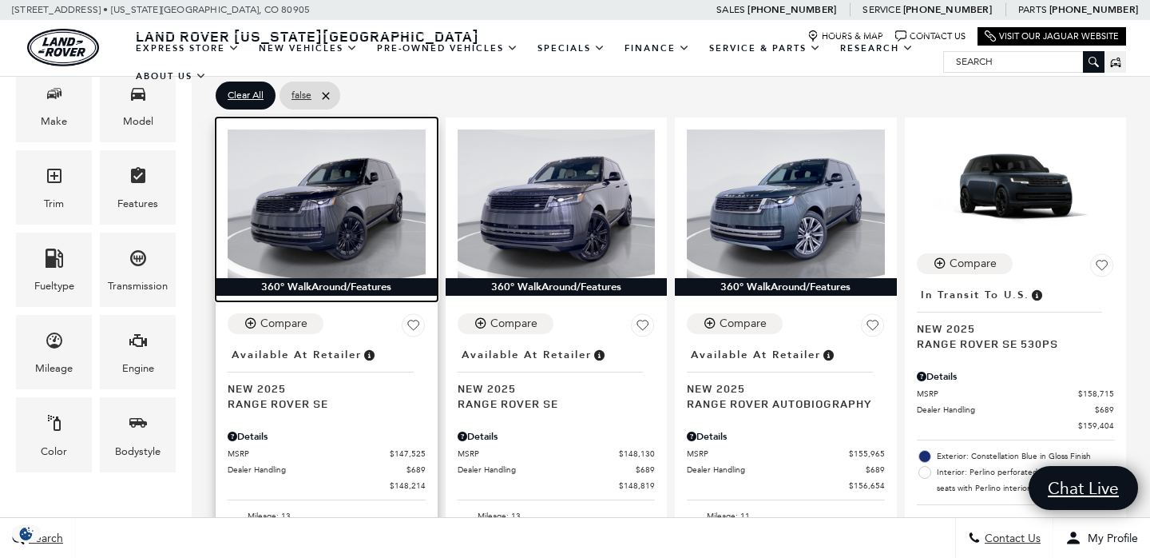
click at [407, 189] on img at bounding box center [327, 203] width 198 height 149
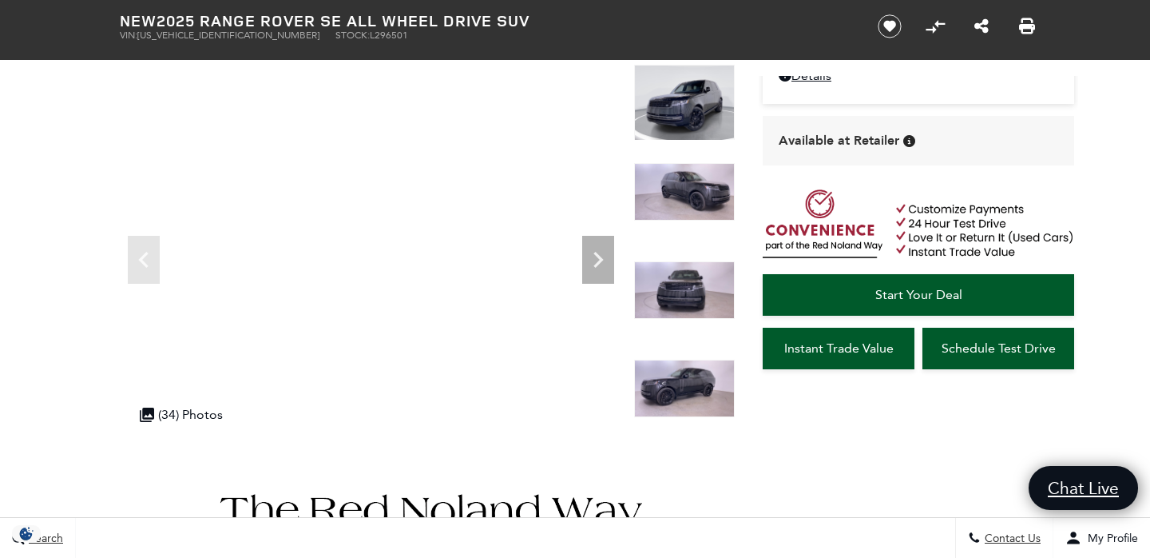
scroll to position [91, 0]
click at [602, 250] on icon "Next" at bounding box center [598, 260] width 32 height 32
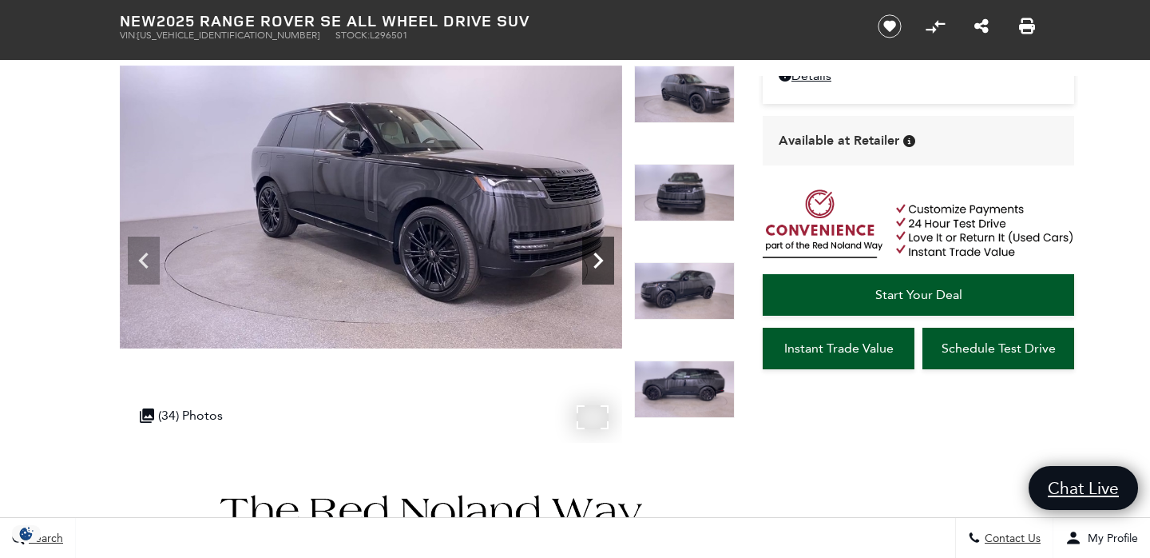
click at [602, 250] on icon "Next" at bounding box center [598, 260] width 32 height 32
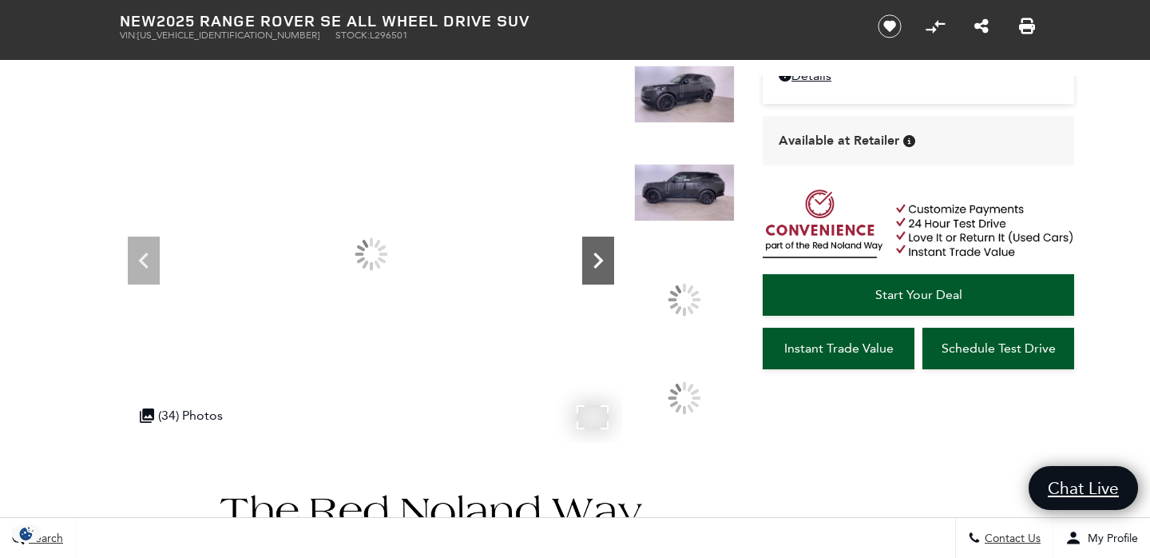
click at [602, 250] on icon "Next" at bounding box center [598, 260] width 32 height 32
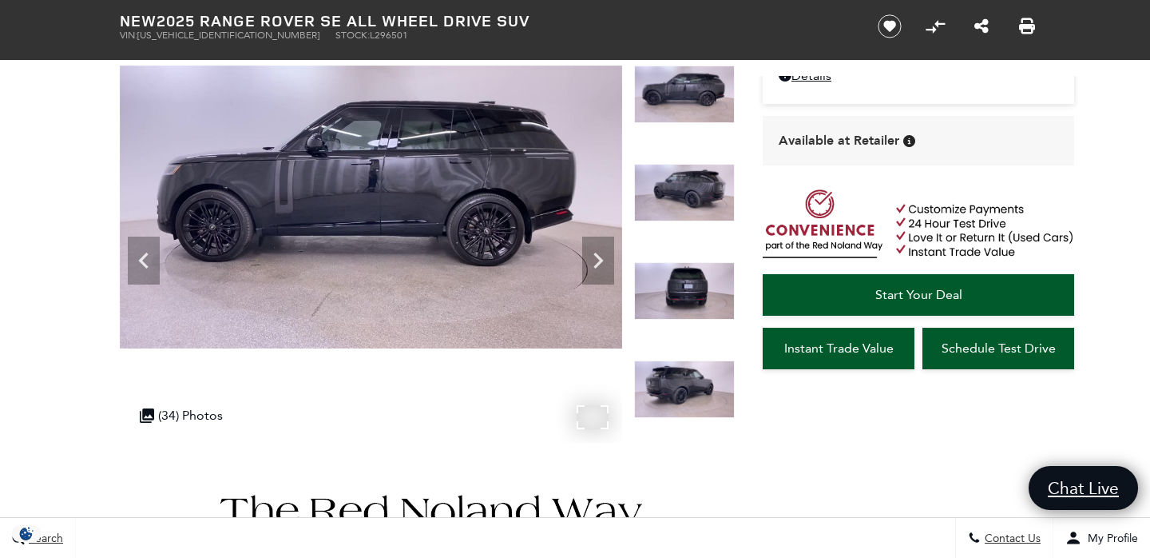
click at [419, 166] on img at bounding box center [371, 207] width 502 height 283
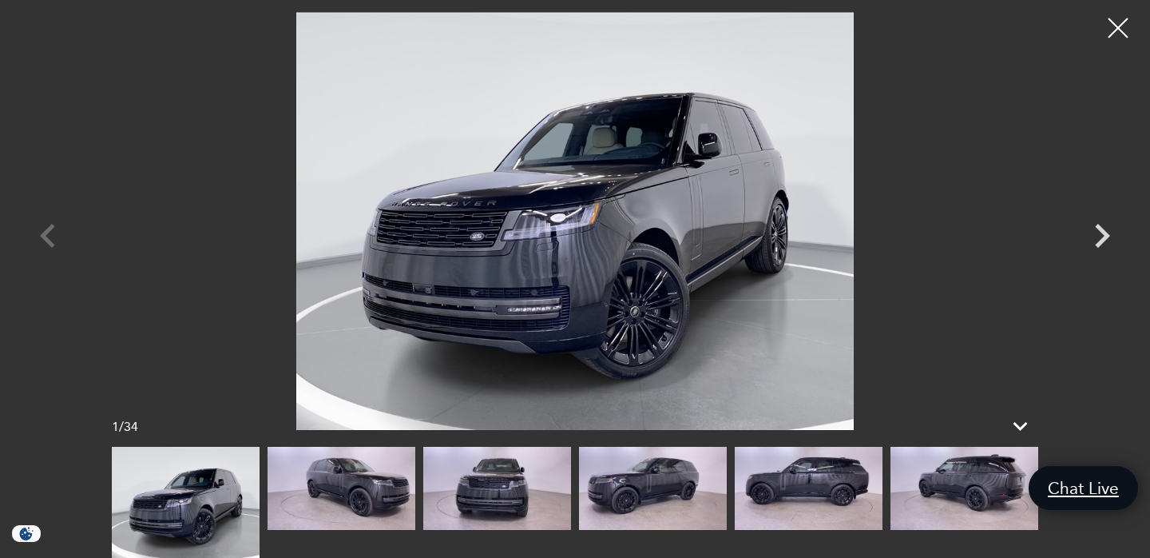
click at [696, 472] on img at bounding box center [653, 488] width 148 height 83
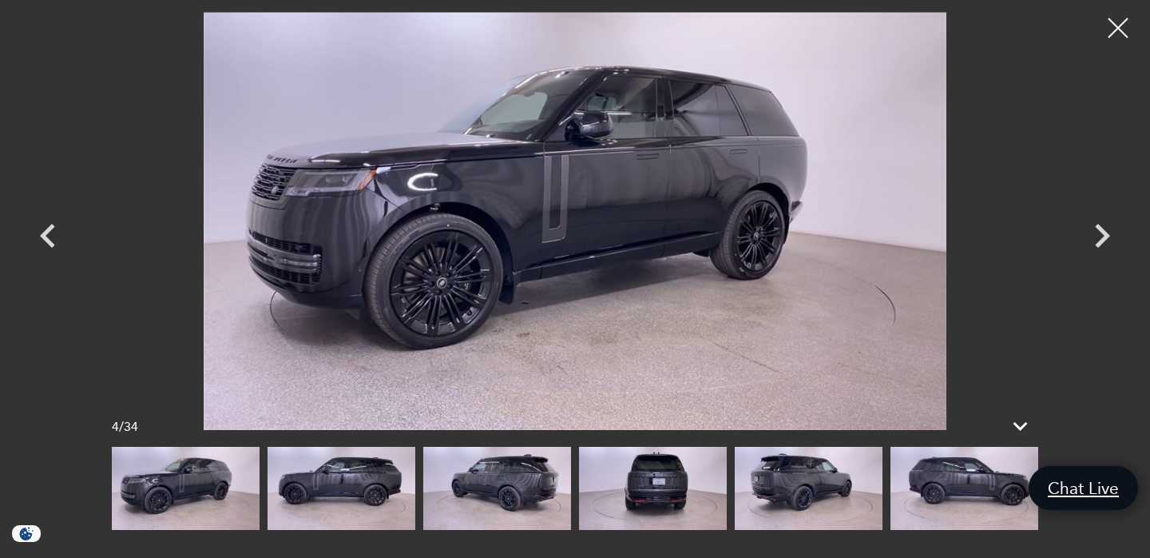
click at [626, 491] on img at bounding box center [653, 488] width 148 height 83
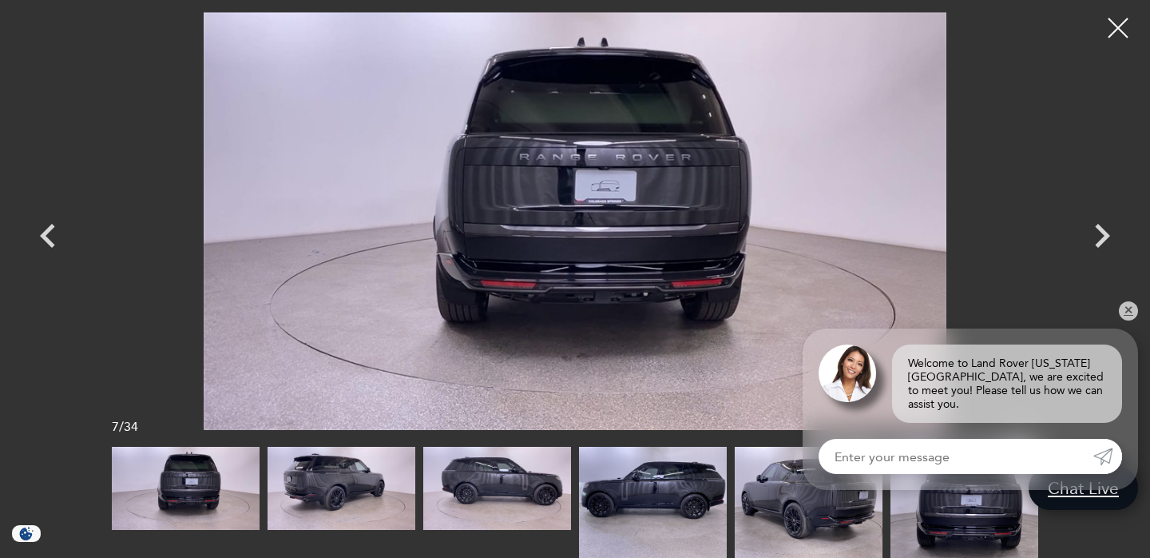
click at [626, 491] on img at bounding box center [653, 502] width 148 height 111
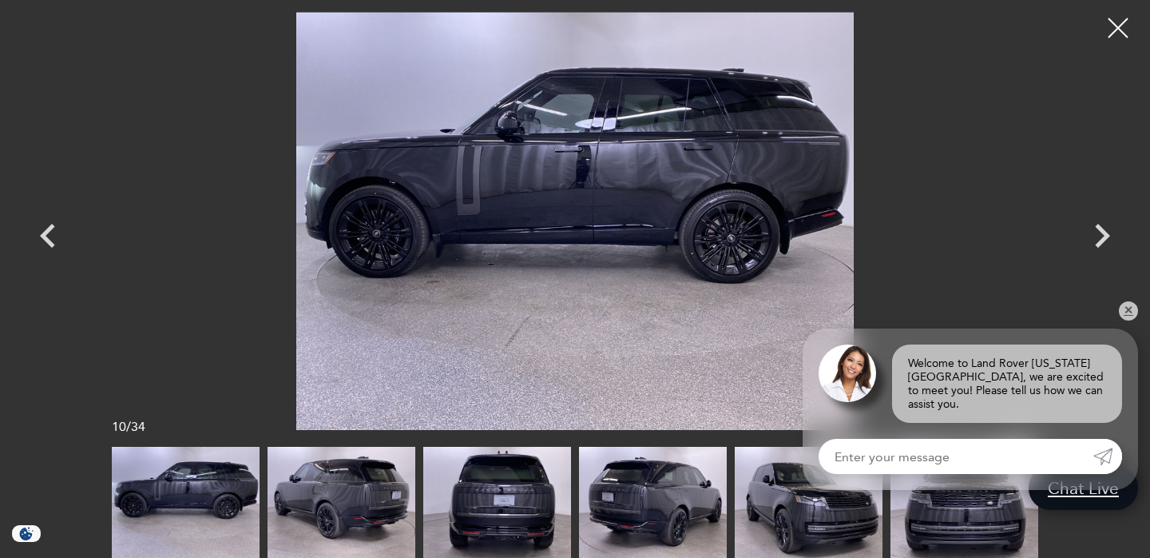
click at [578, 494] on div at bounding box center [575, 502] width 927 height 111
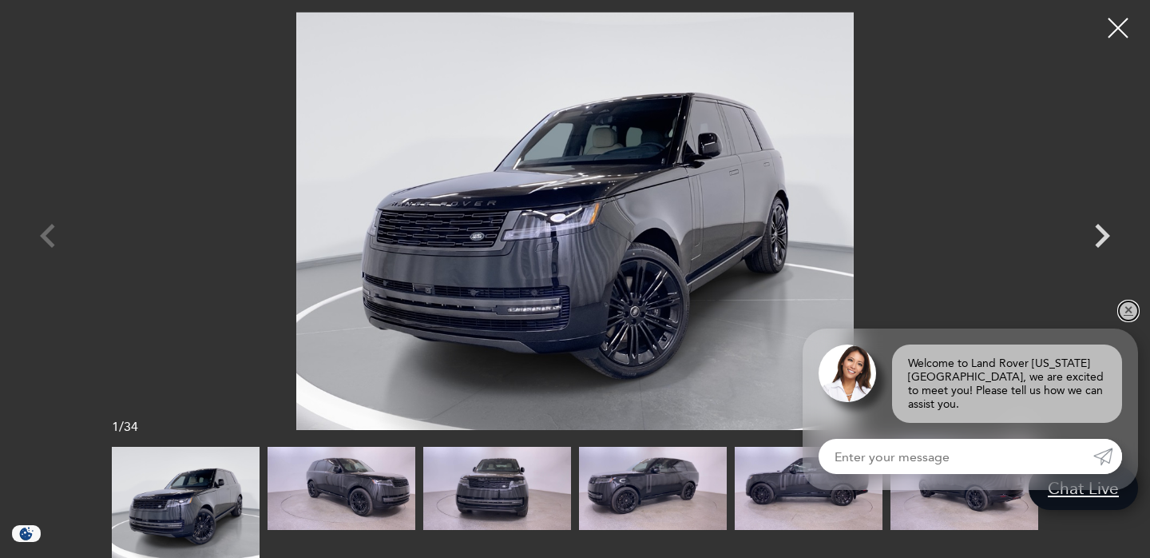
click at [1134, 320] on link "✕" at bounding box center [1128, 310] width 19 height 19
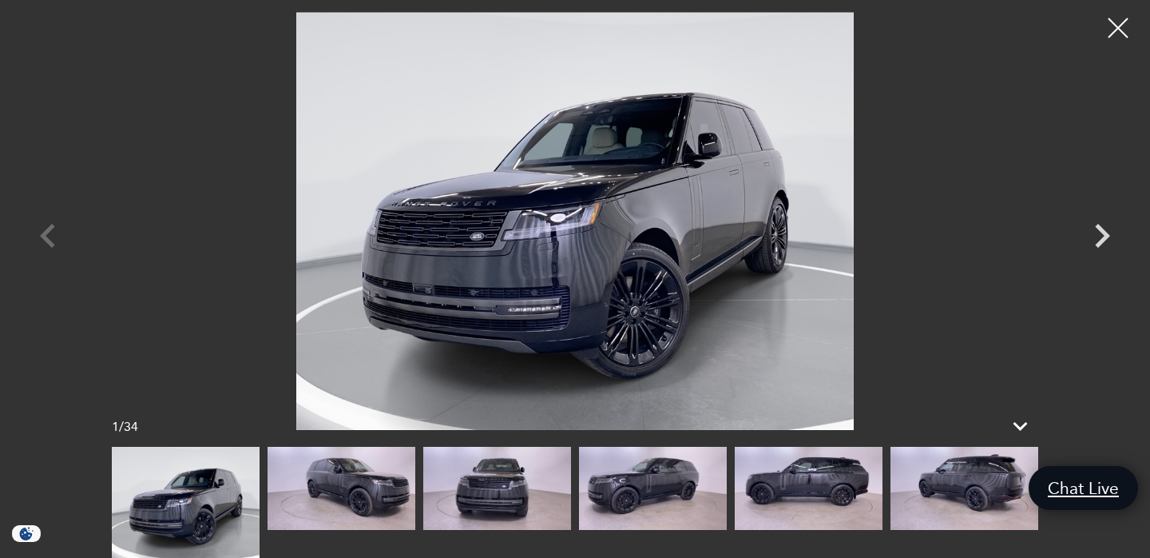
click at [958, 470] on img at bounding box center [965, 488] width 148 height 83
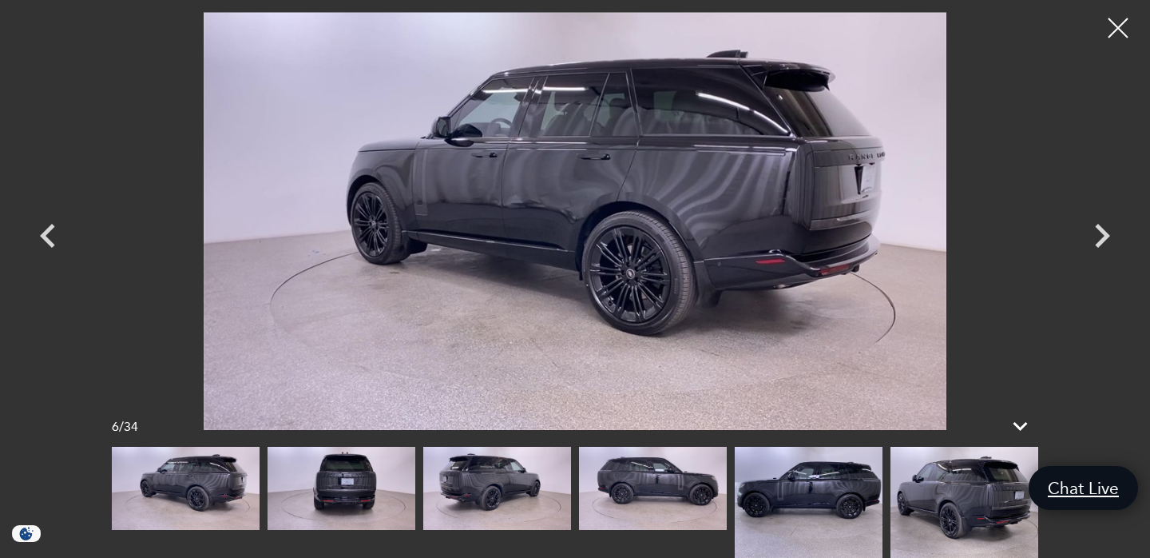
click at [958, 470] on img at bounding box center [965, 502] width 148 height 111
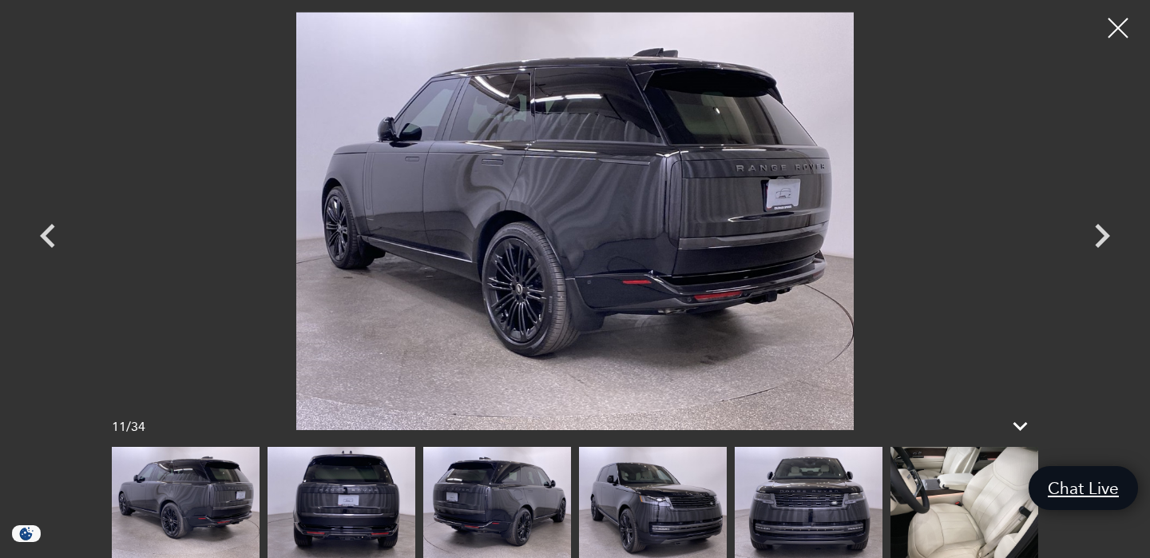
click at [959, 498] on img at bounding box center [965, 502] width 148 height 111
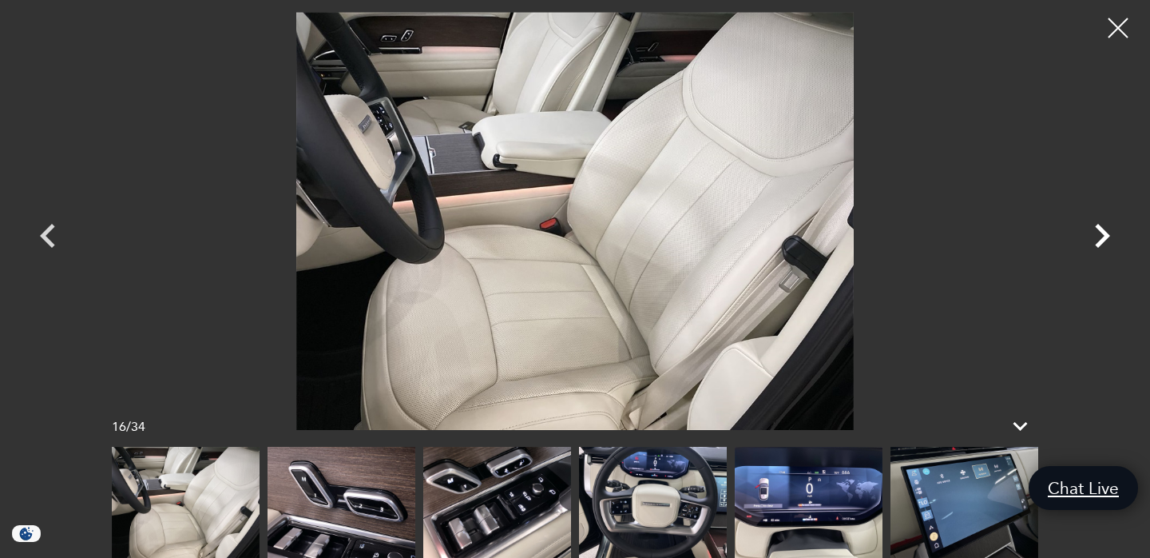
click at [1103, 232] on icon "Next" at bounding box center [1102, 236] width 15 height 24
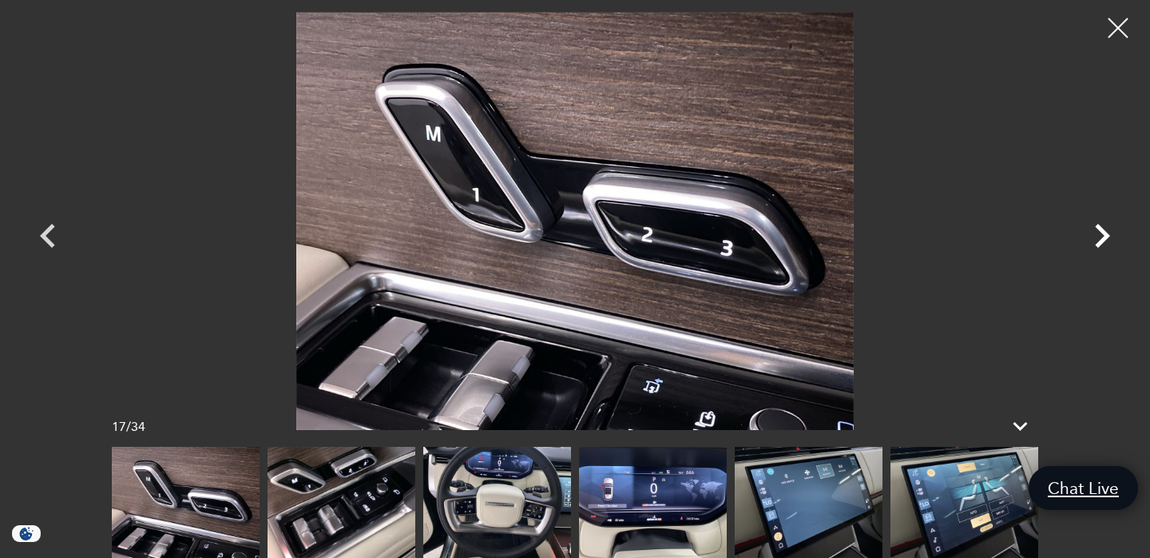
click at [1103, 232] on icon "Next" at bounding box center [1102, 236] width 15 height 24
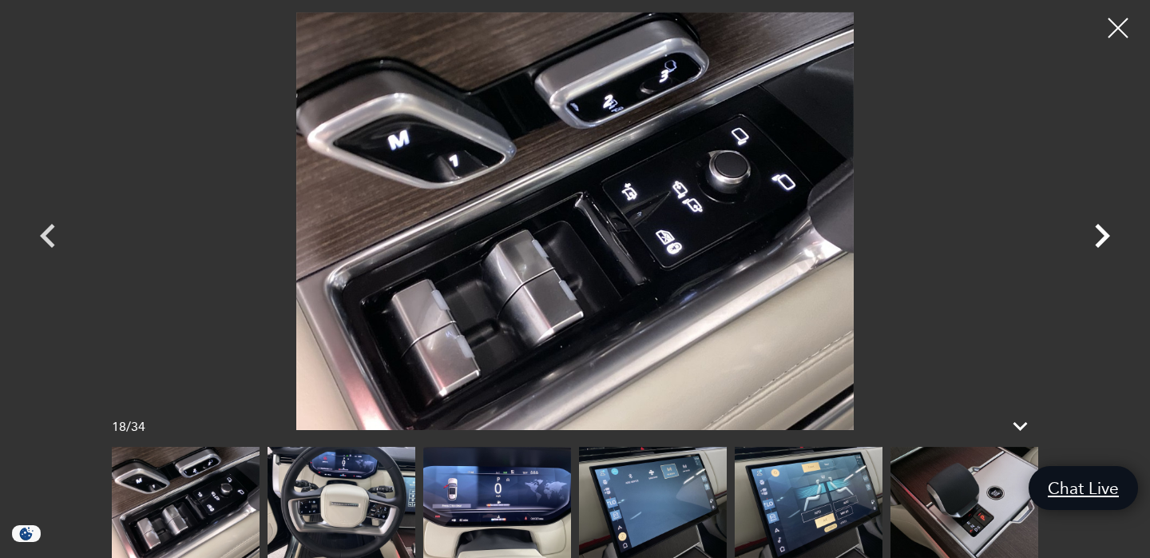
click at [1103, 232] on icon "Next" at bounding box center [1102, 236] width 15 height 24
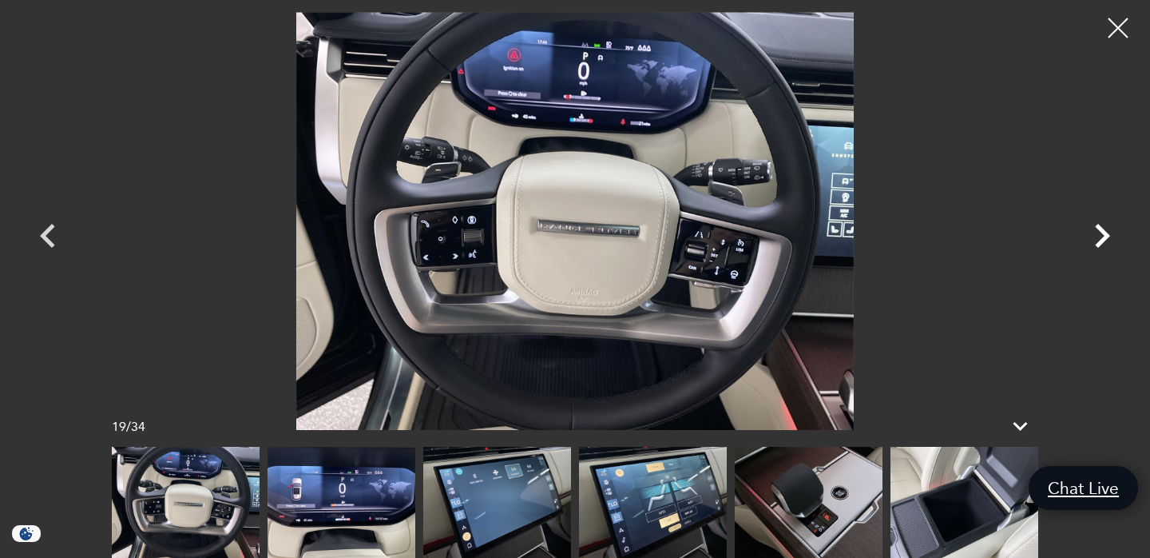
click at [1103, 232] on icon "Next" at bounding box center [1102, 236] width 15 height 24
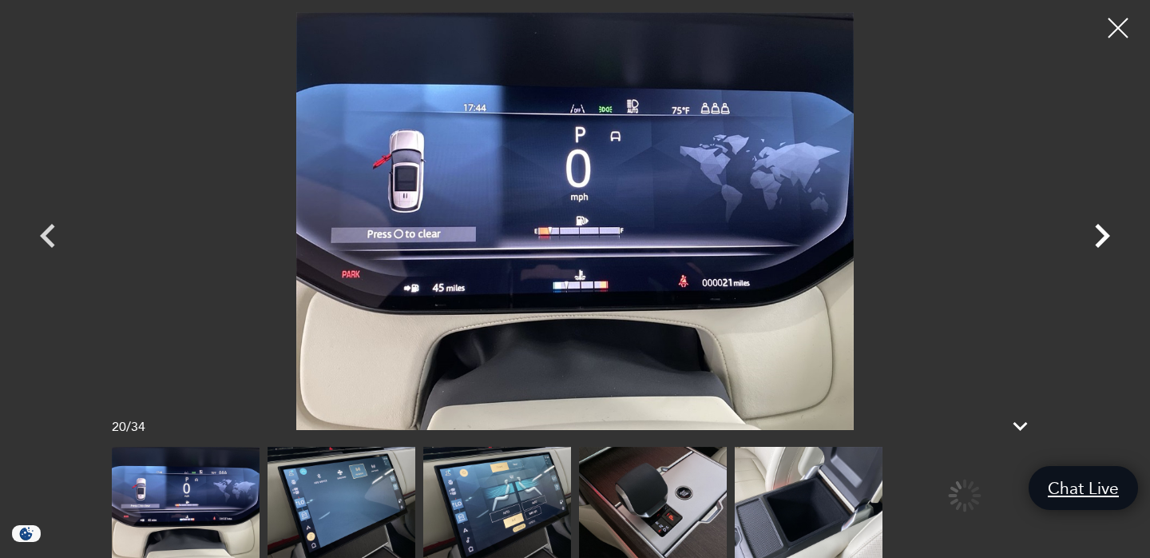
click at [1103, 232] on icon "Next" at bounding box center [1102, 236] width 15 height 24
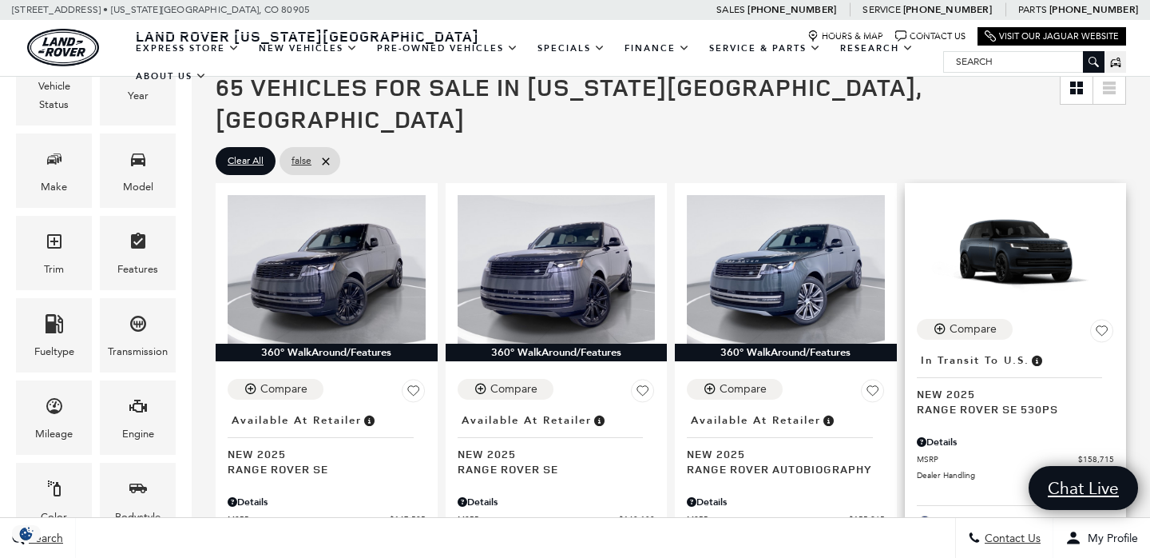
scroll to position [671, 0]
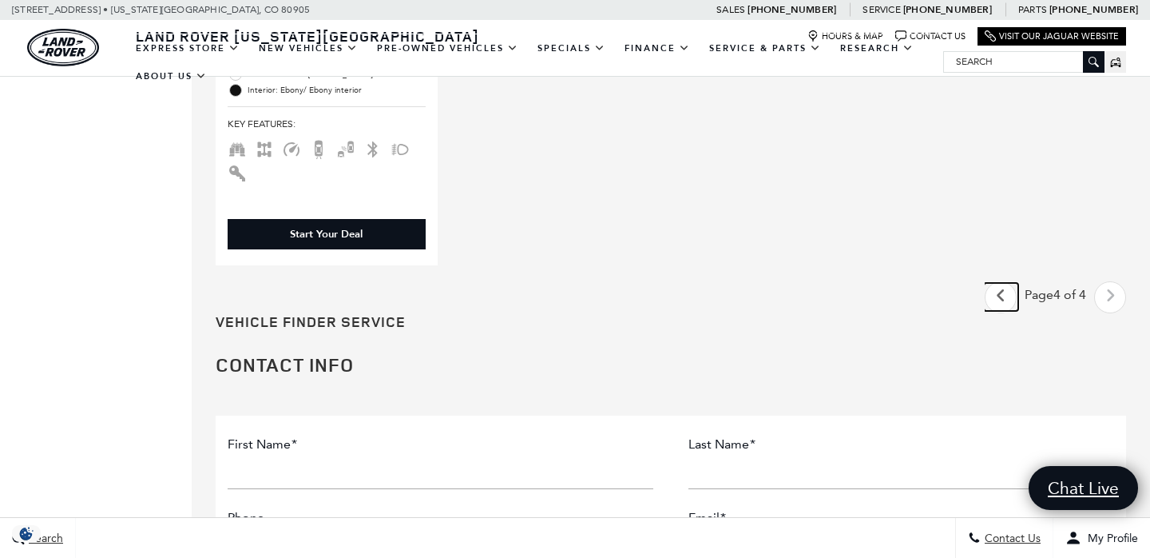
click at [997, 283] on icon "previous page" at bounding box center [1001, 296] width 10 height 26
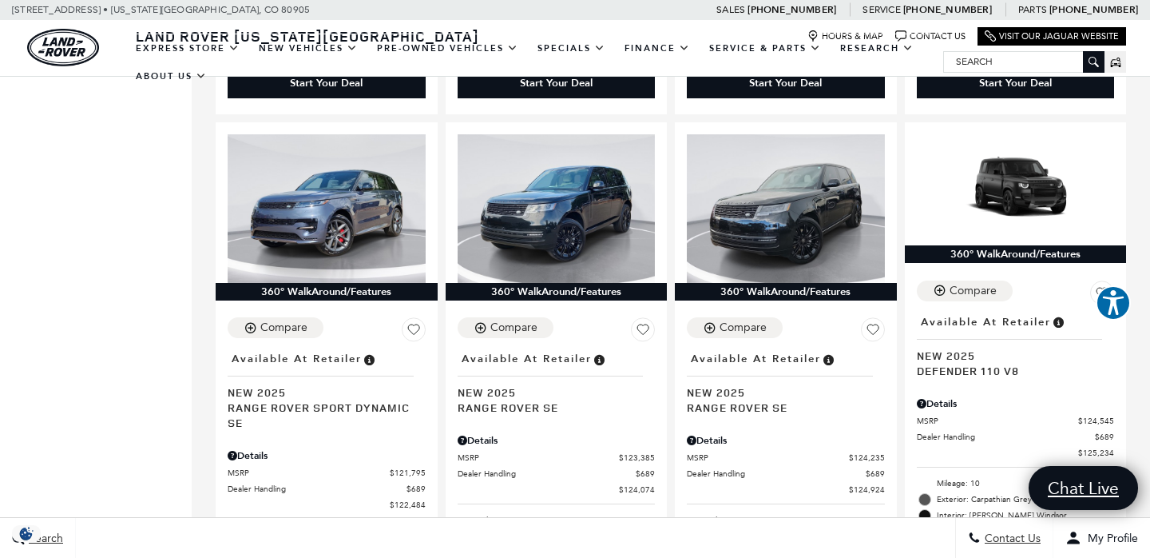
scroll to position [1700, 0]
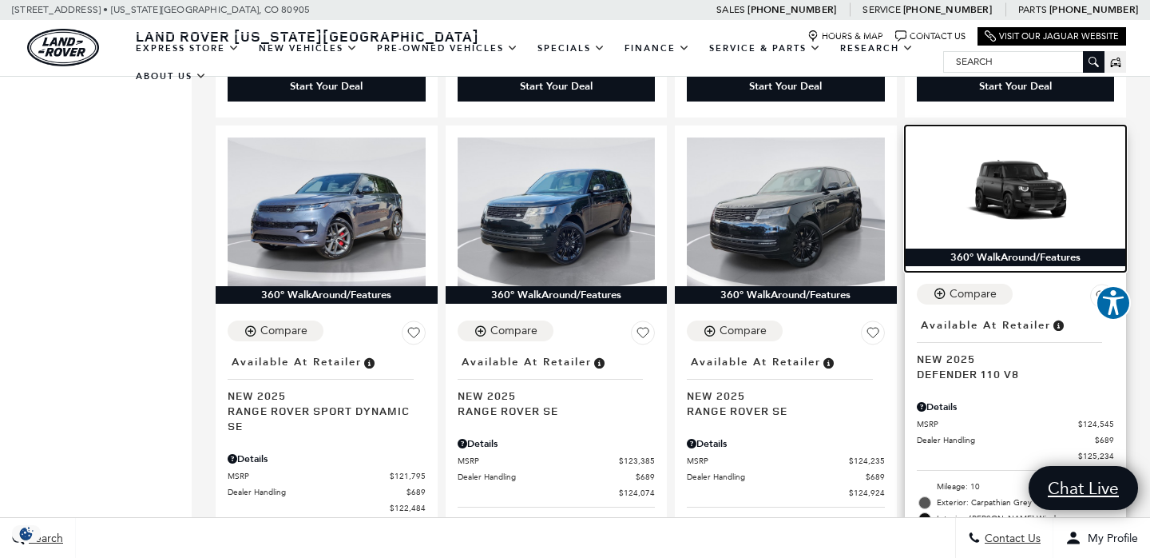
click at [1023, 171] on img at bounding box center [1016, 192] width 198 height 111
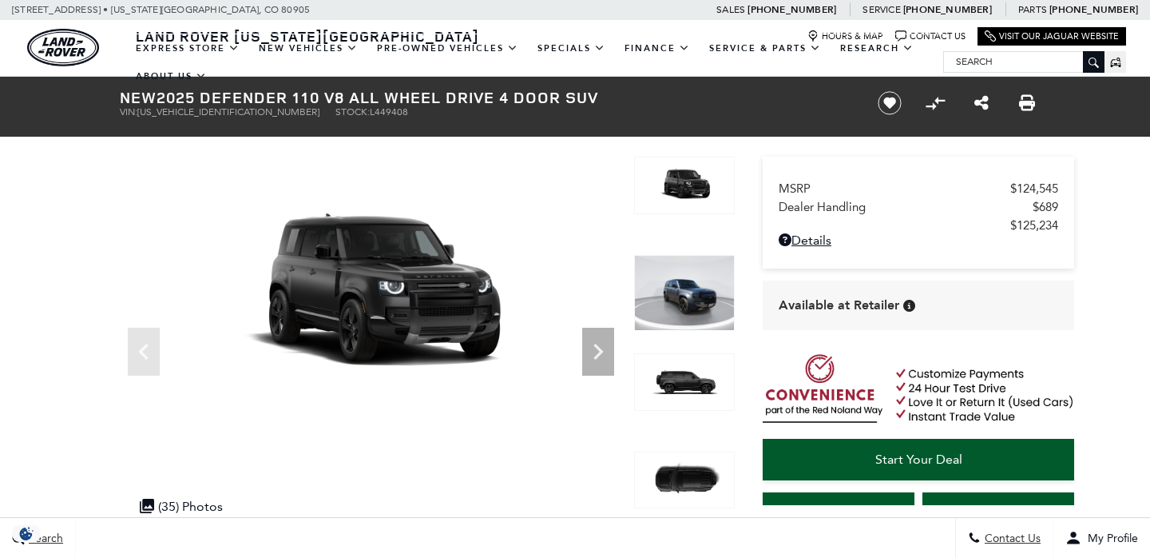
scroll to position [58, 0]
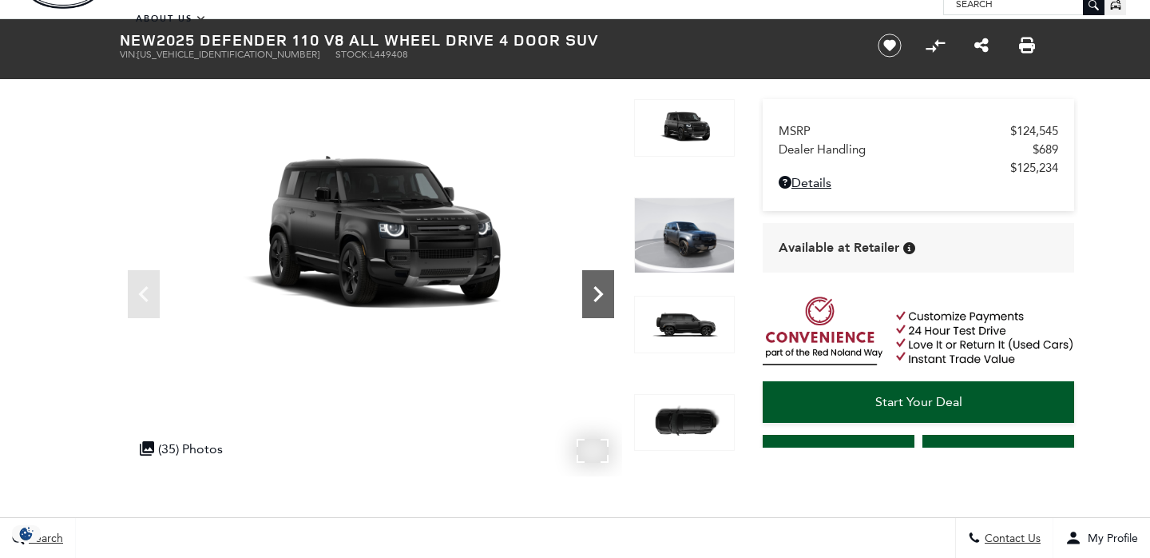
click at [594, 295] on icon "Next" at bounding box center [598, 294] width 32 height 32
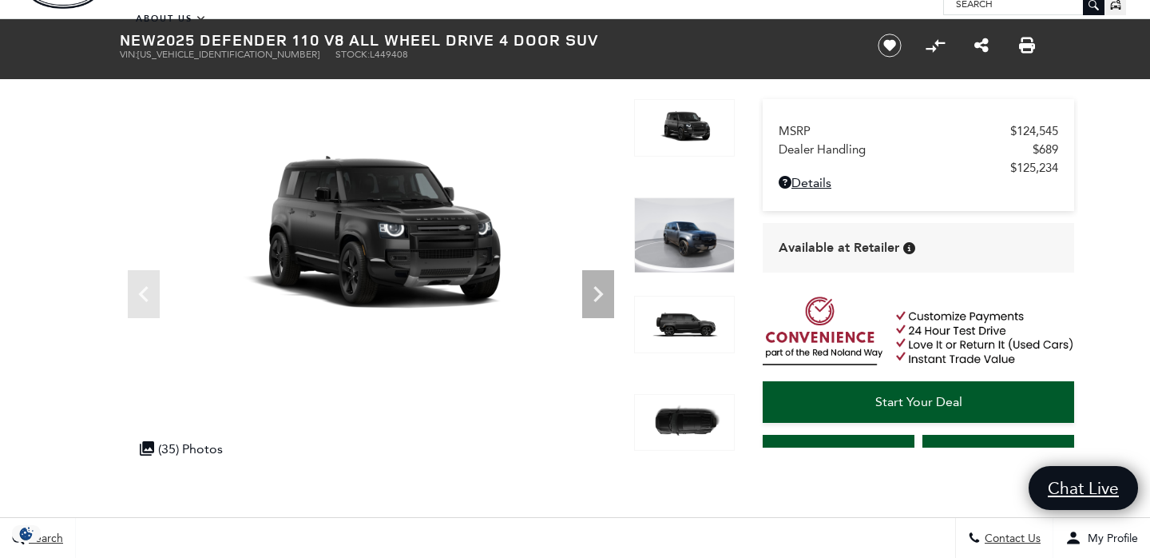
click at [683, 241] on img at bounding box center [684, 235] width 101 height 76
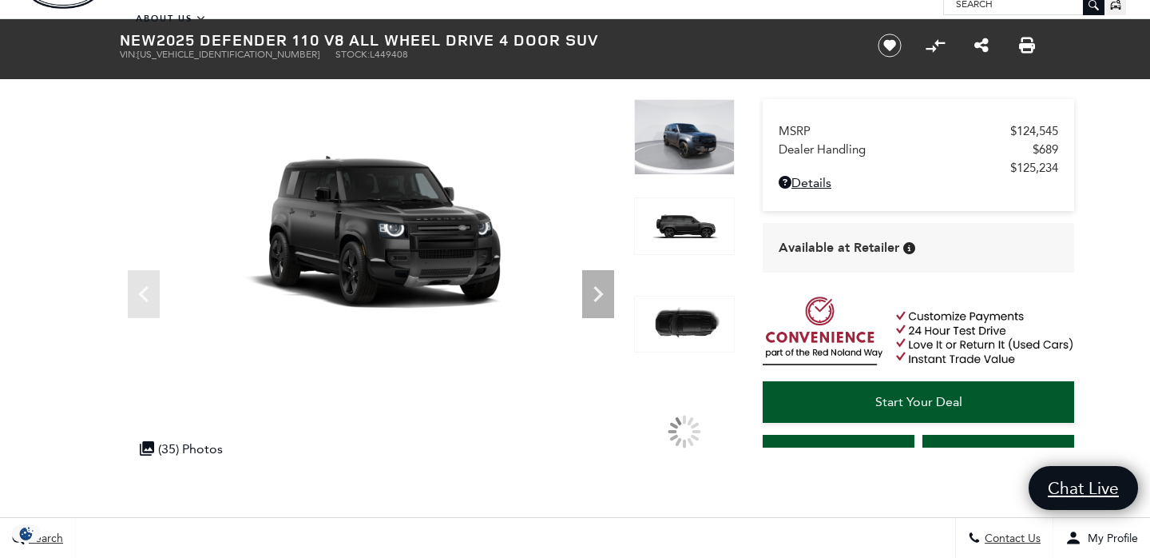
scroll to position [0, 0]
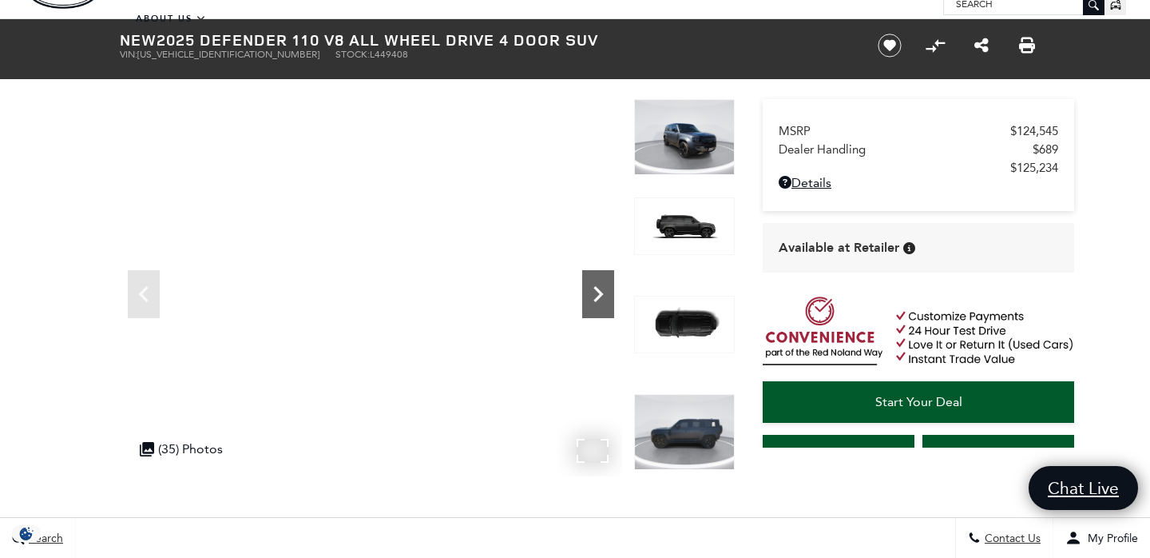
click at [613, 291] on icon "Next" at bounding box center [598, 294] width 32 height 32
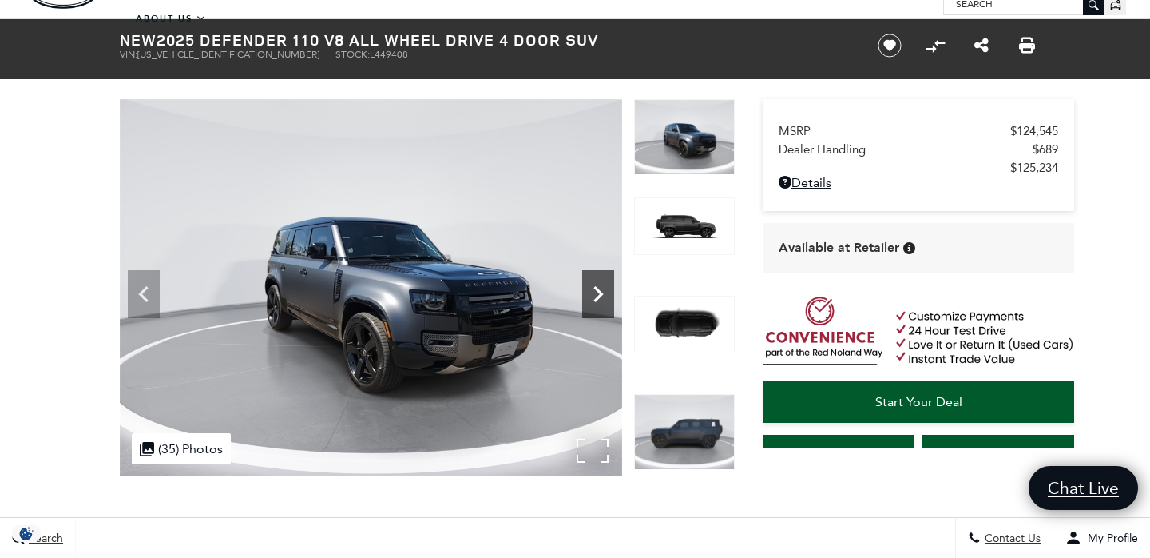
click at [609, 297] on icon "Next" at bounding box center [598, 294] width 32 height 32
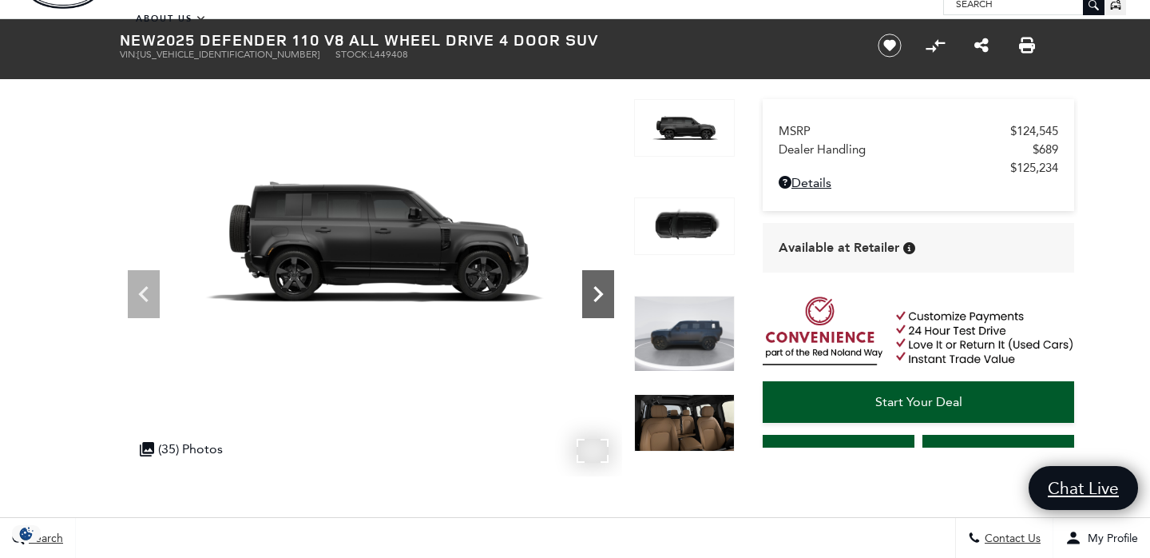
click at [609, 297] on icon "Next" at bounding box center [598, 294] width 32 height 32
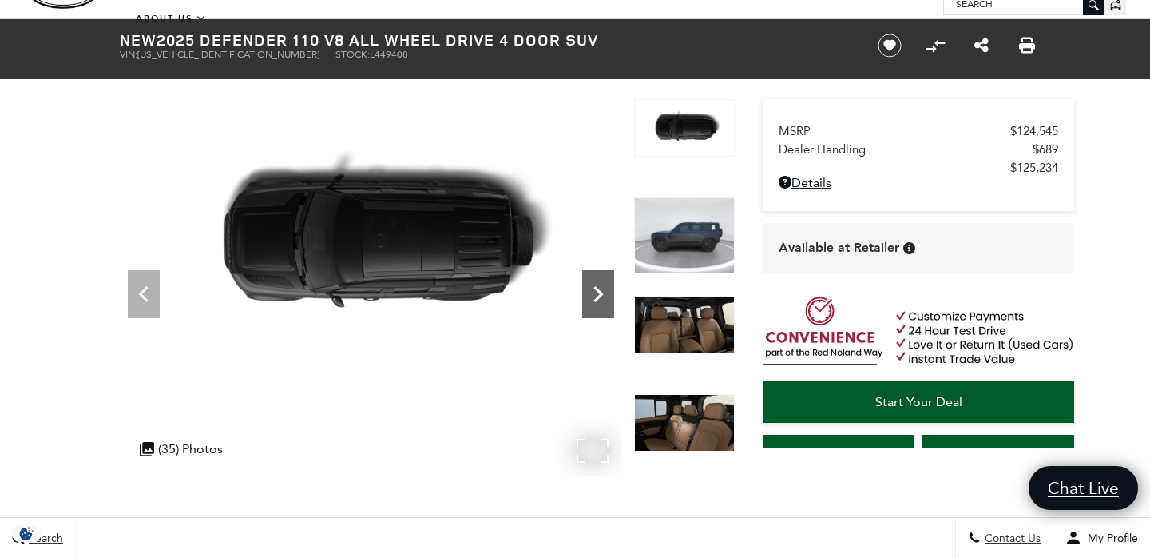
click at [609, 297] on icon "Next" at bounding box center [598, 294] width 32 height 32
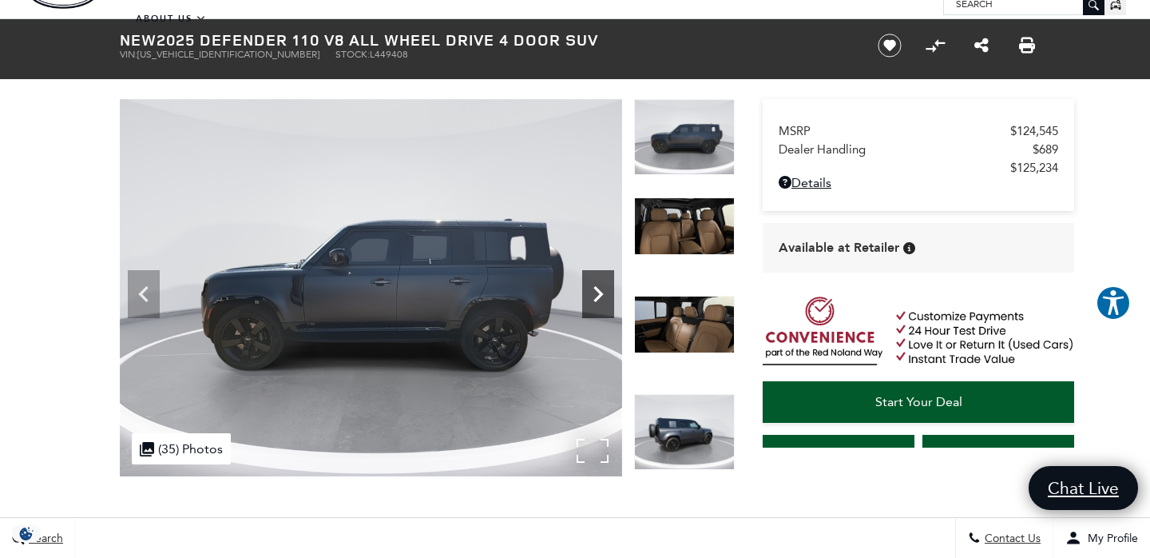
click at [609, 297] on icon "Next" at bounding box center [598, 294] width 32 height 32
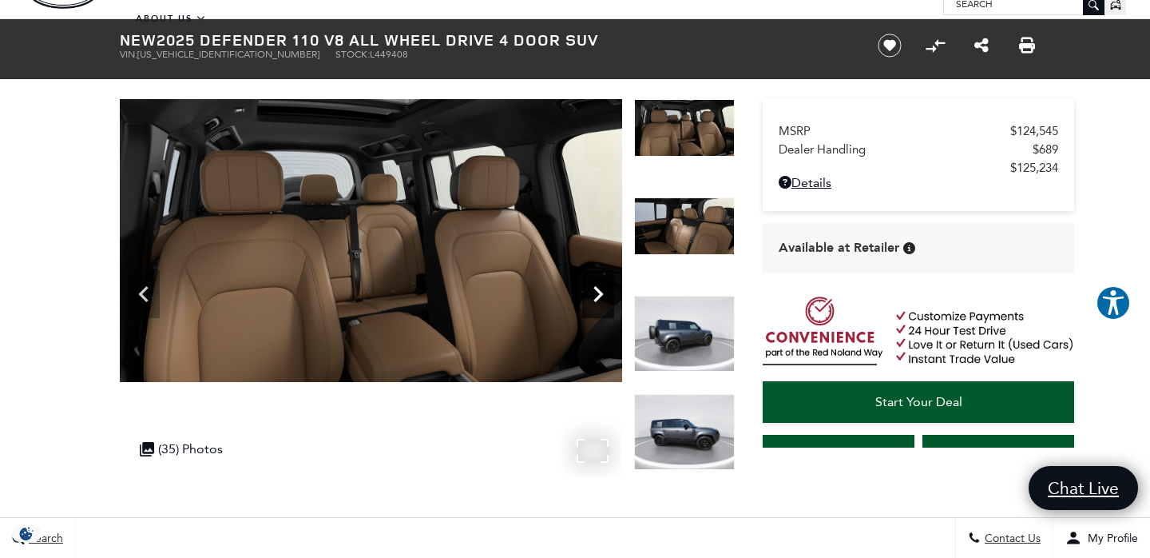
click at [609, 297] on icon "Next" at bounding box center [598, 294] width 32 height 32
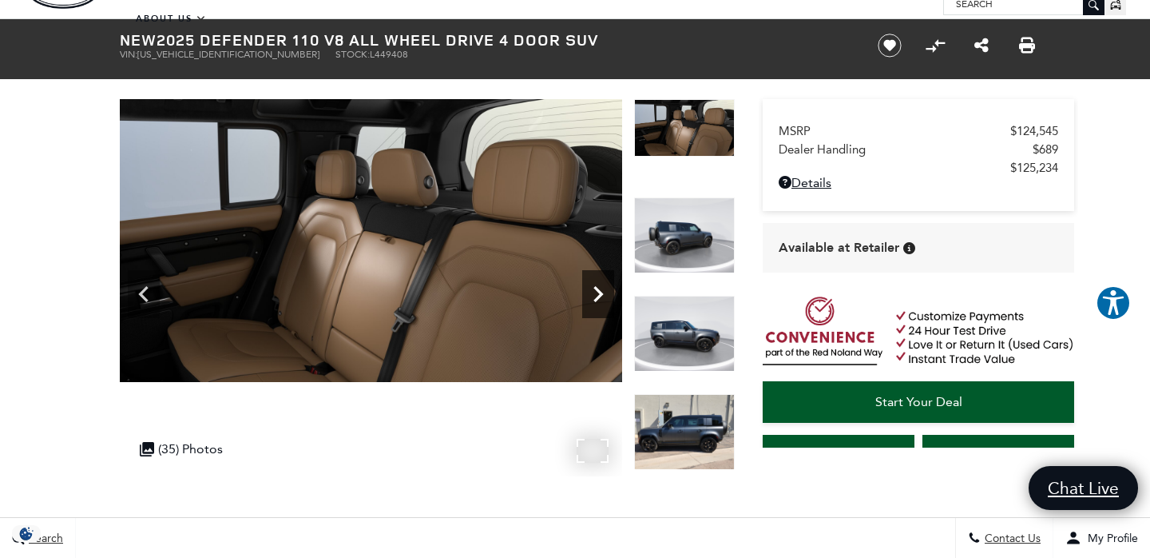
click at [609, 297] on icon "Next" at bounding box center [598, 294] width 32 height 32
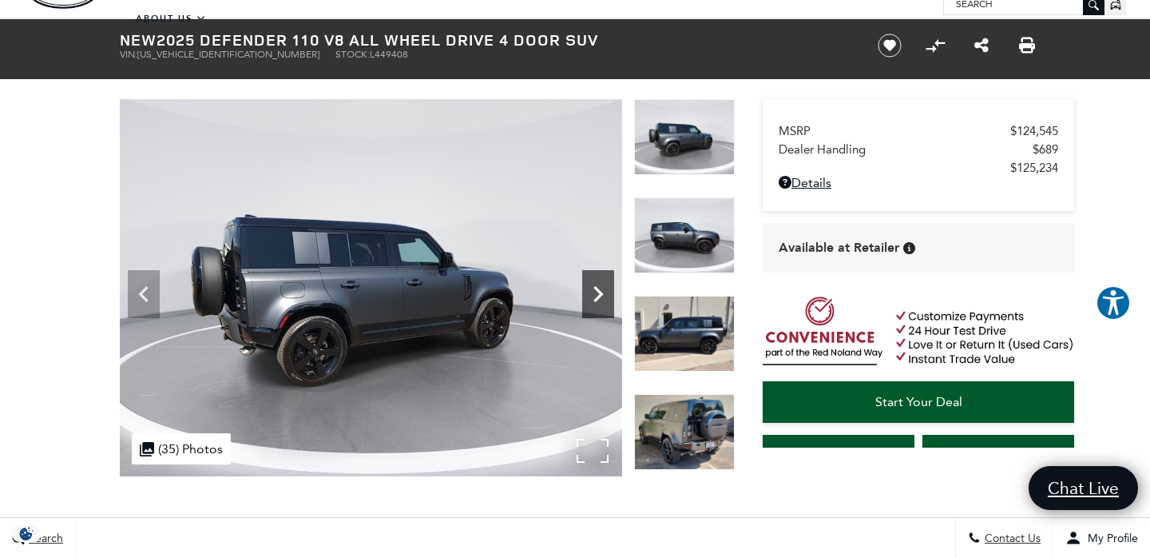
click at [609, 297] on icon "Next" at bounding box center [598, 294] width 32 height 32
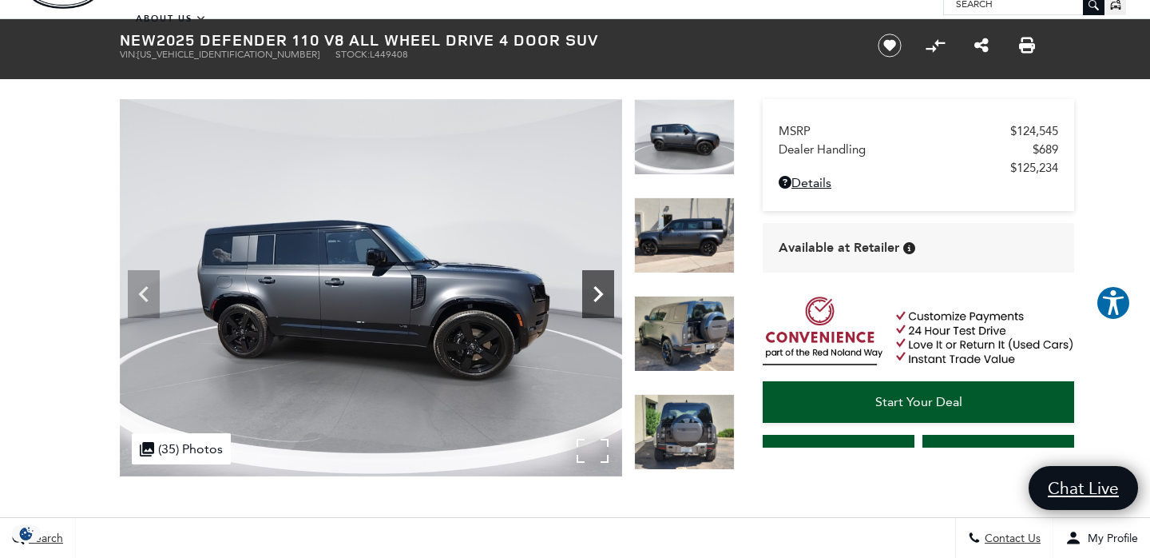
click at [609, 297] on icon "Next" at bounding box center [598, 294] width 32 height 32
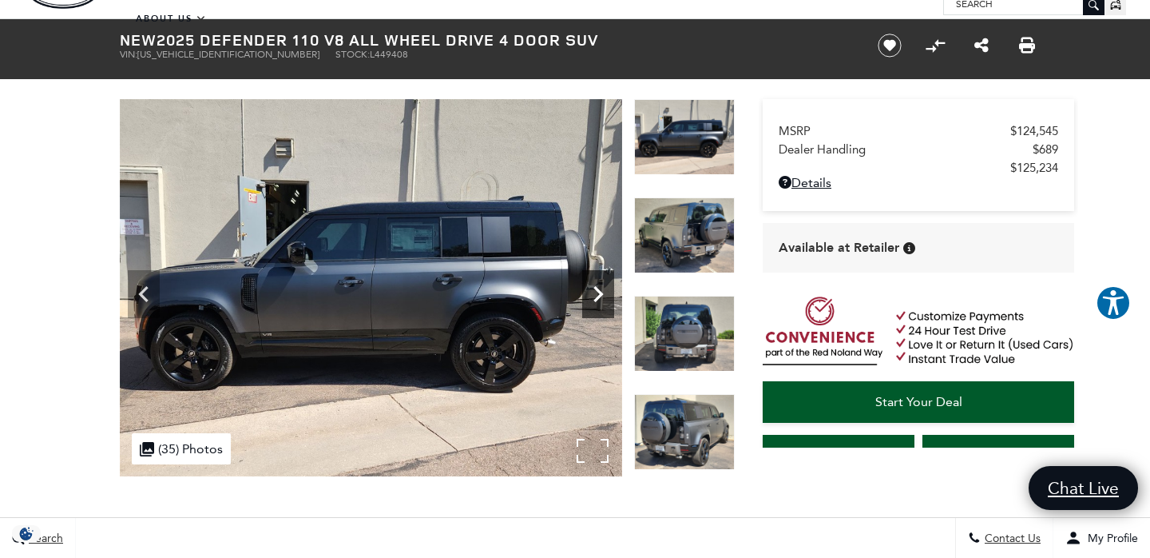
click at [609, 297] on icon "Next" at bounding box center [598, 294] width 32 height 32
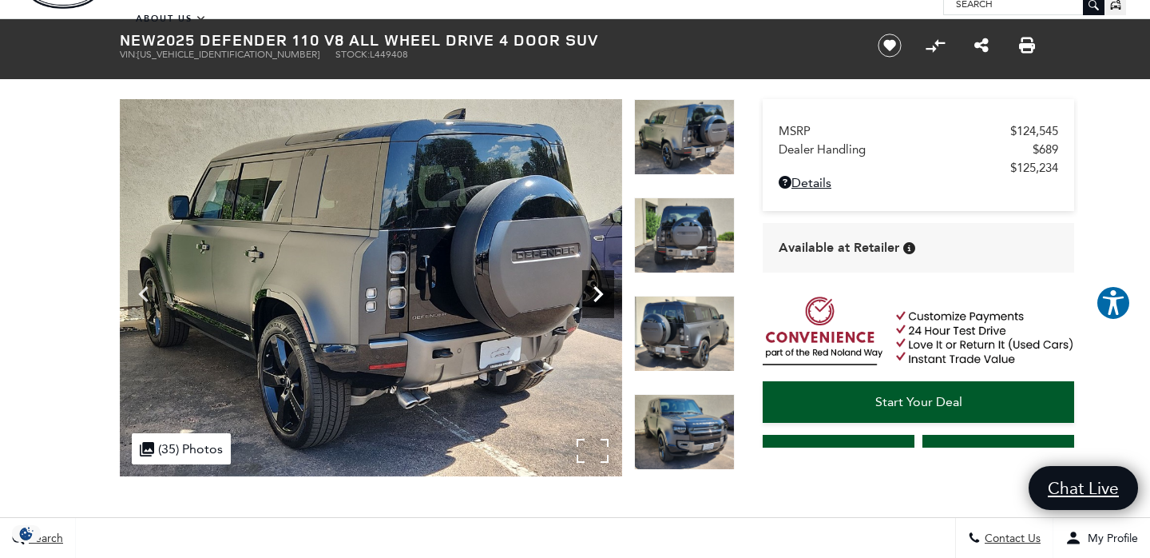
click at [609, 297] on icon "Next" at bounding box center [598, 294] width 32 height 32
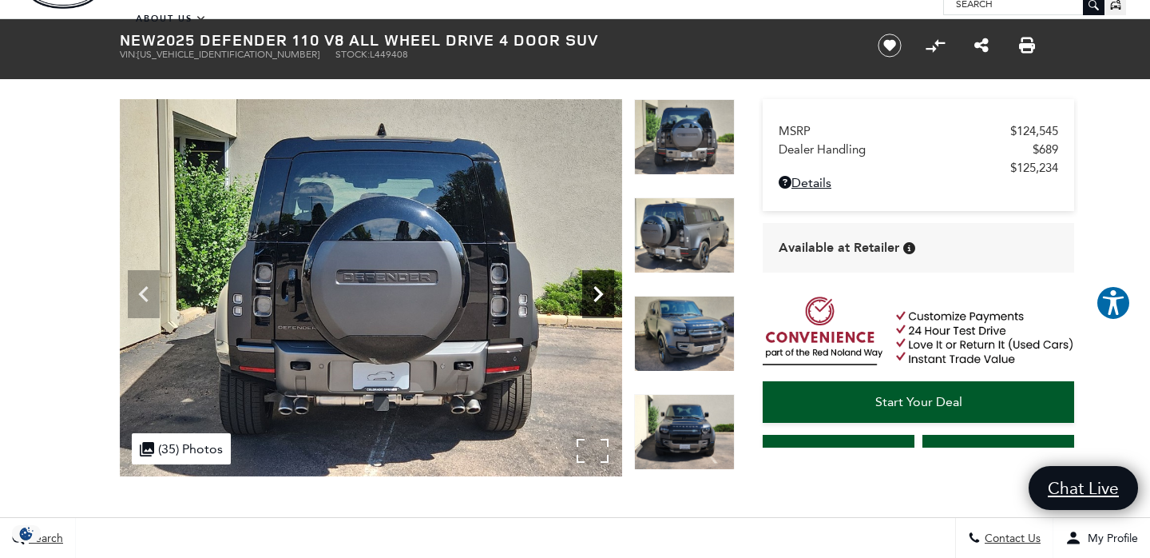
click at [609, 297] on icon "Next" at bounding box center [598, 294] width 32 height 32
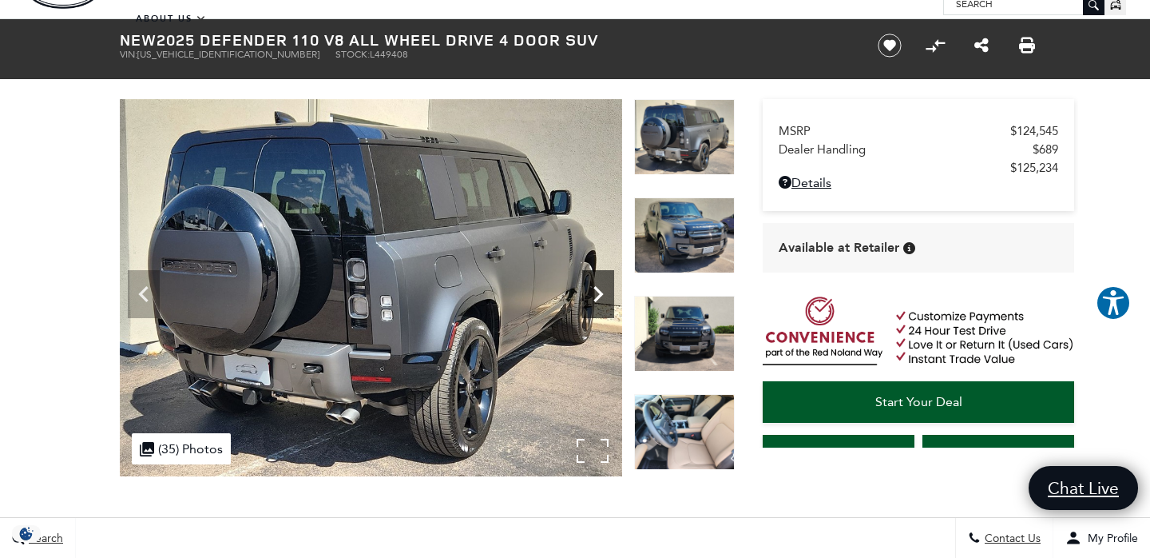
click at [609, 297] on icon "Next" at bounding box center [598, 294] width 32 height 32
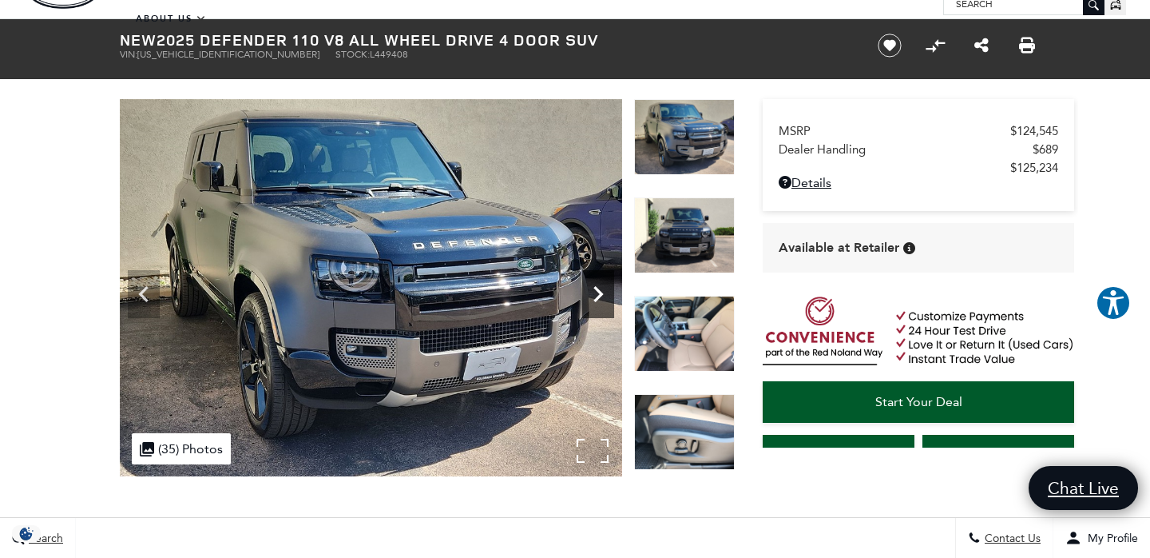
click at [609, 297] on icon "Next" at bounding box center [598, 294] width 32 height 32
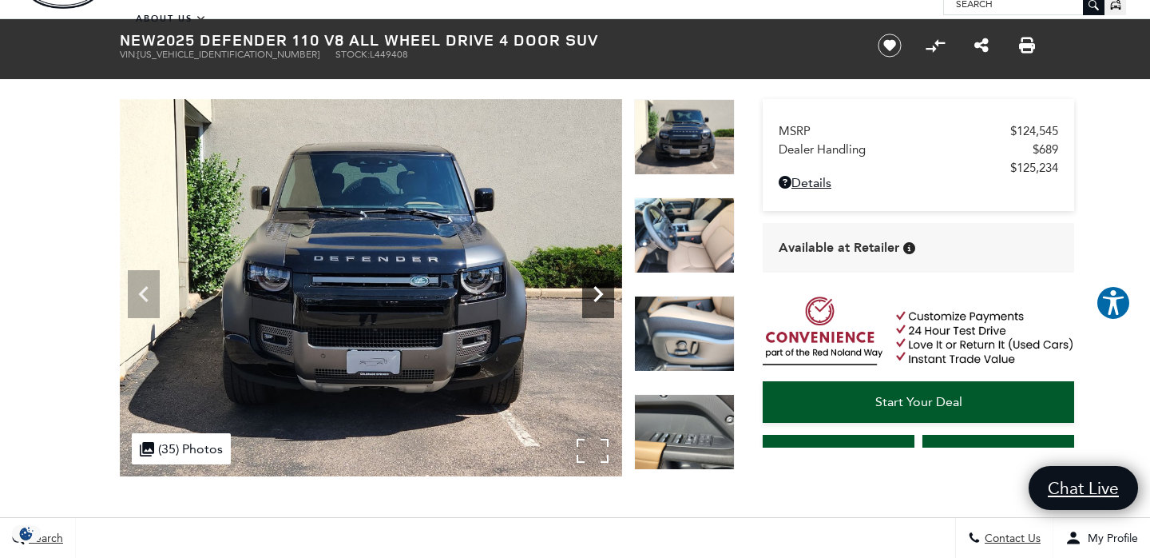
click at [609, 297] on icon "Next" at bounding box center [598, 294] width 32 height 32
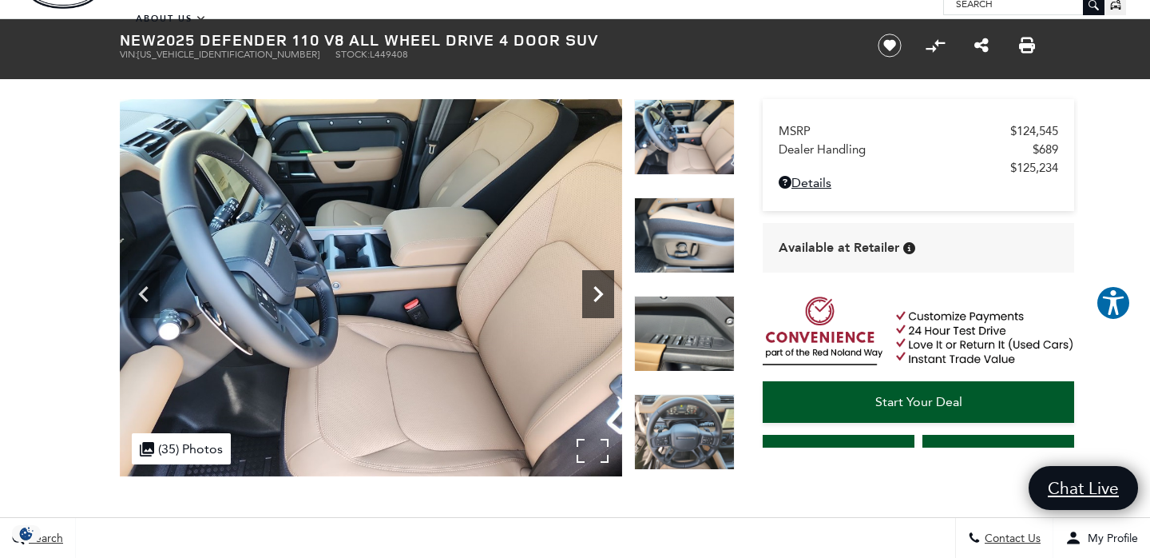
click at [609, 297] on icon "Next" at bounding box center [598, 294] width 32 height 32
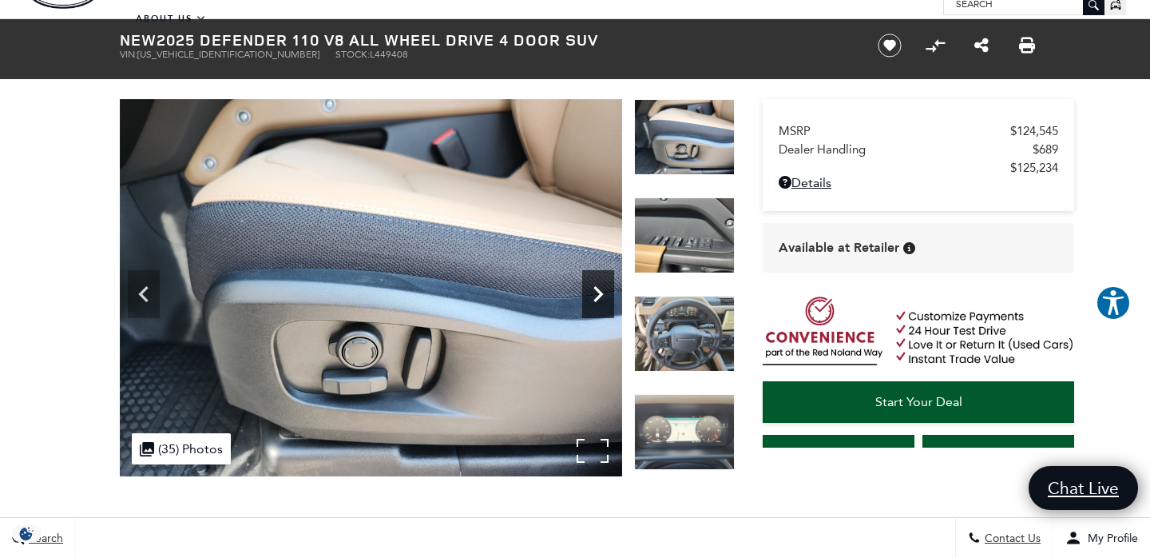
click at [609, 297] on icon "Next" at bounding box center [598, 294] width 32 height 32
